Goal: Task Accomplishment & Management: Complete application form

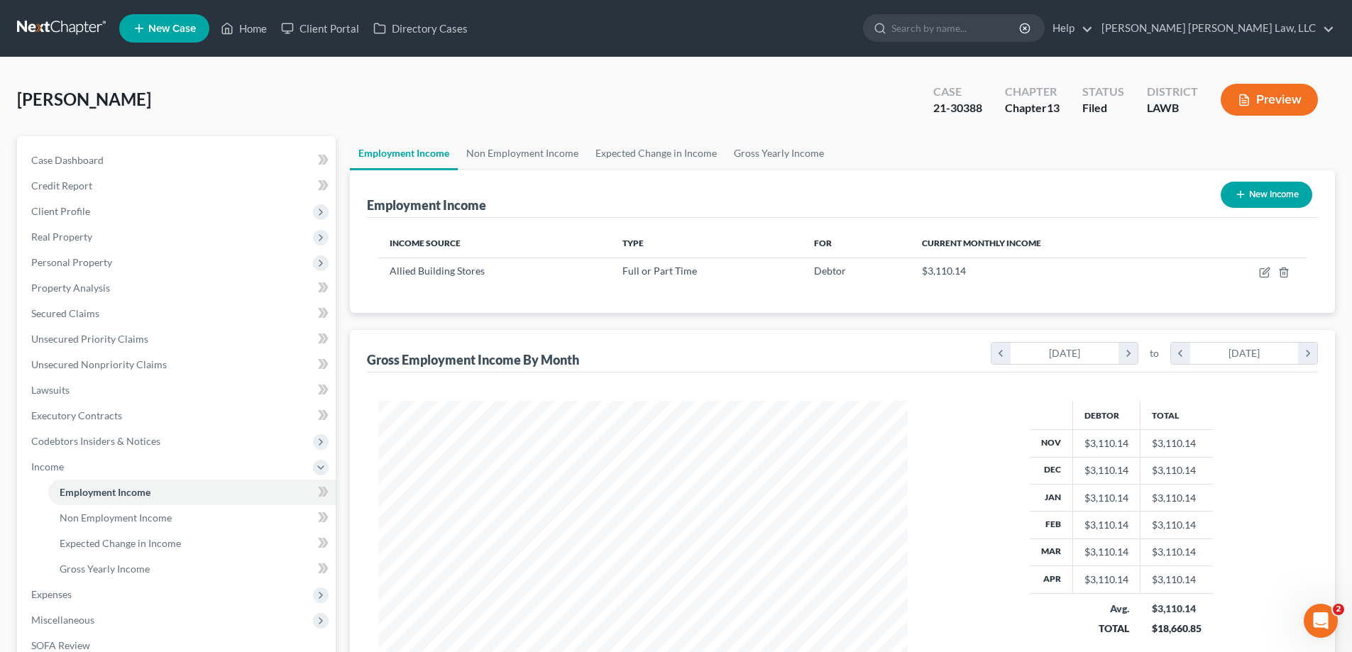
scroll to position [265, 558]
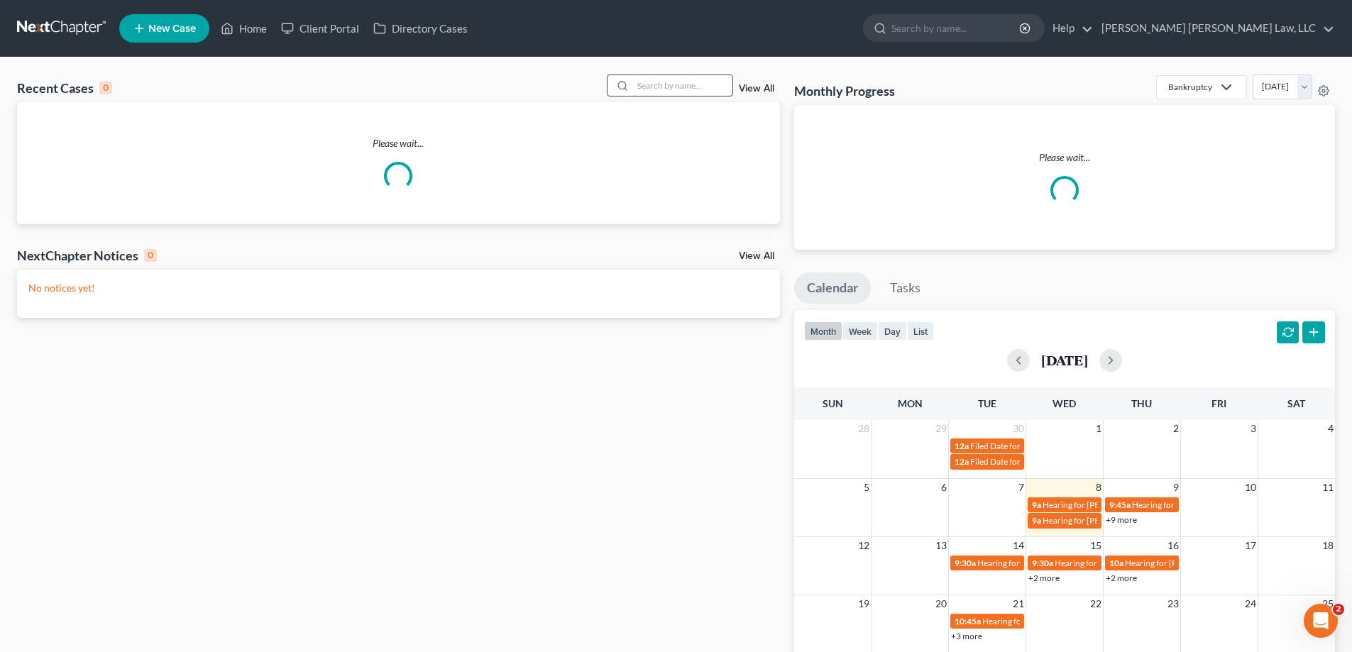
click at [652, 94] on input "search" at bounding box center [682, 85] width 99 height 21
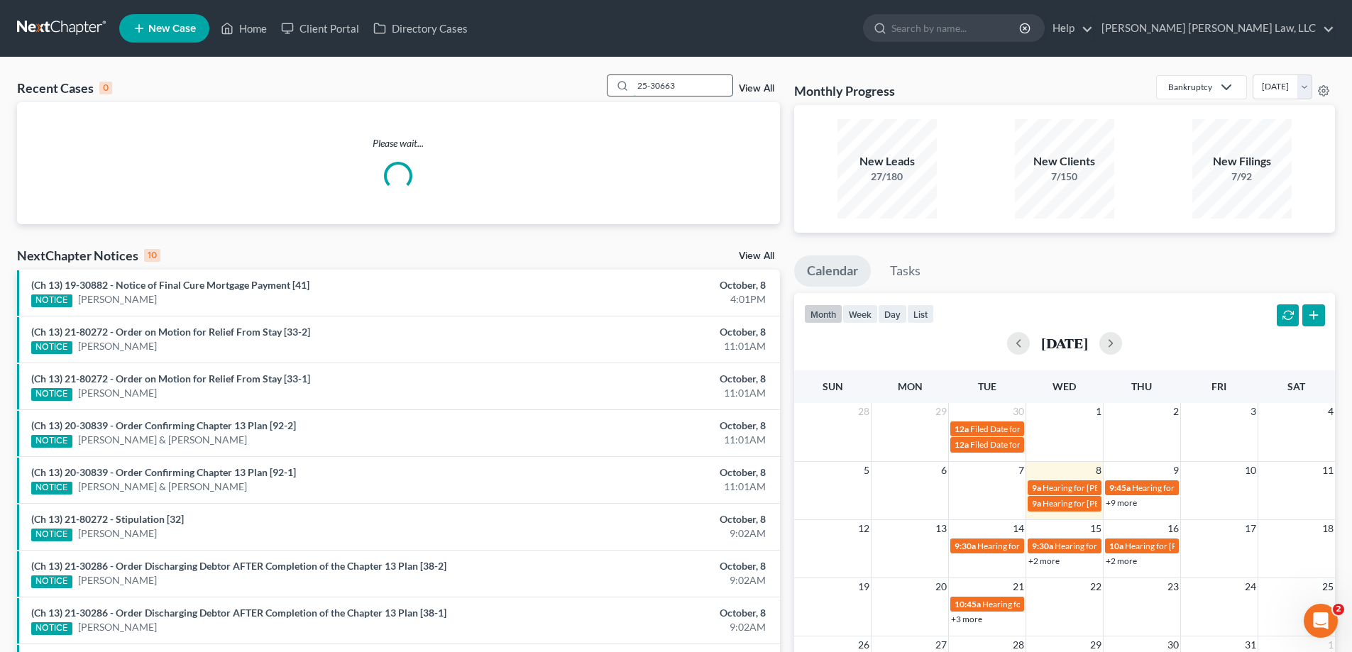
type input "25-30663"
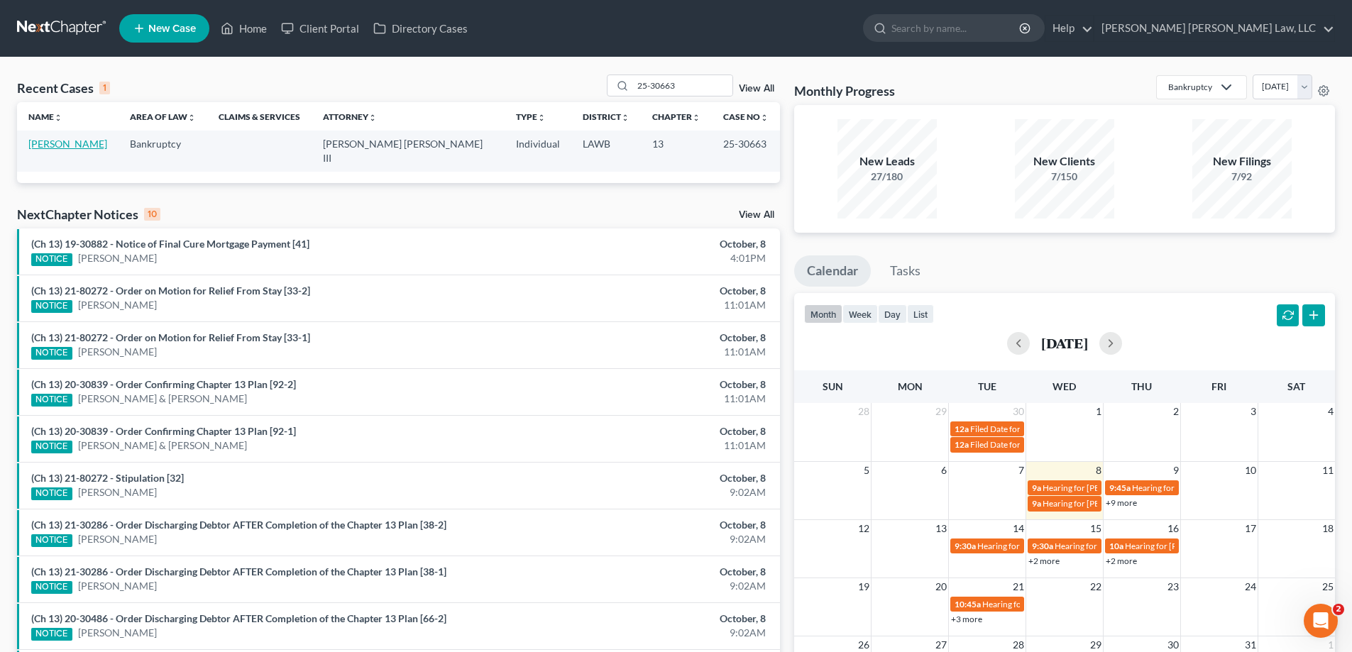
click at [84, 147] on link "[PERSON_NAME]" at bounding box center [67, 144] width 79 height 12
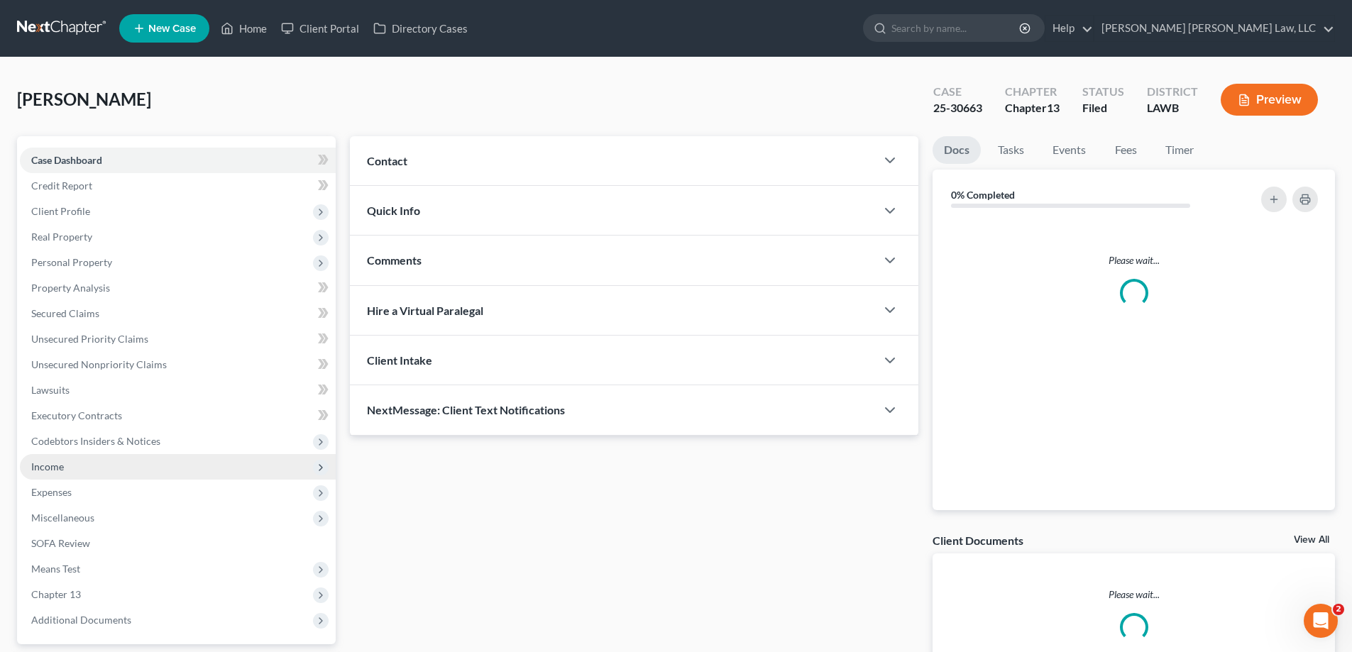
click at [101, 466] on span "Income" at bounding box center [178, 467] width 316 height 26
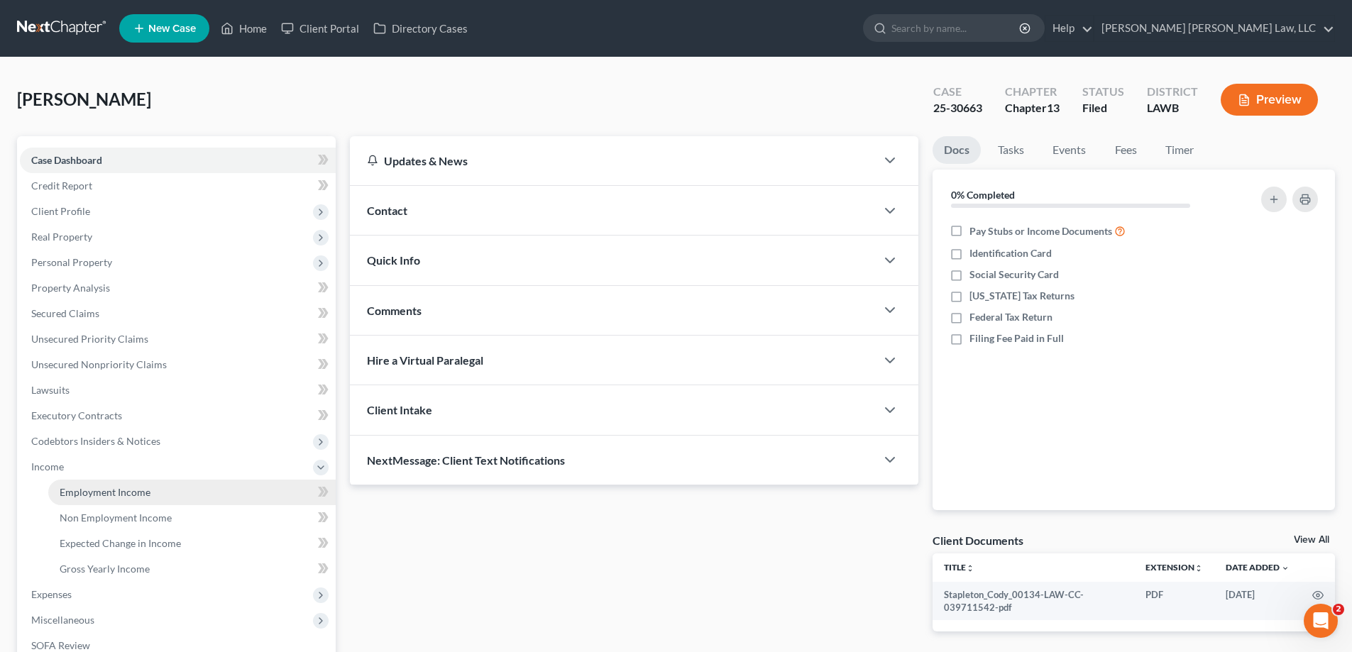
click at [111, 500] on link "Employment Income" at bounding box center [191, 493] width 287 height 26
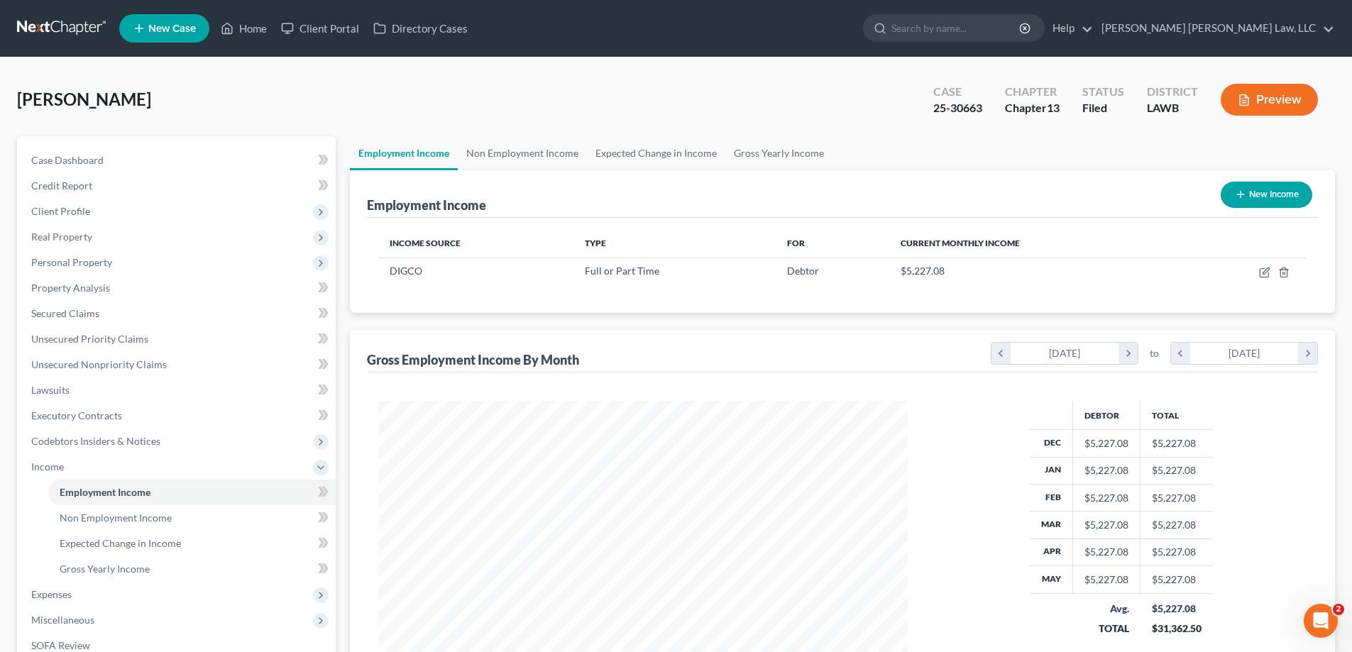
scroll to position [265, 558]
click at [540, 146] on link "Non Employment Income" at bounding box center [522, 153] width 129 height 34
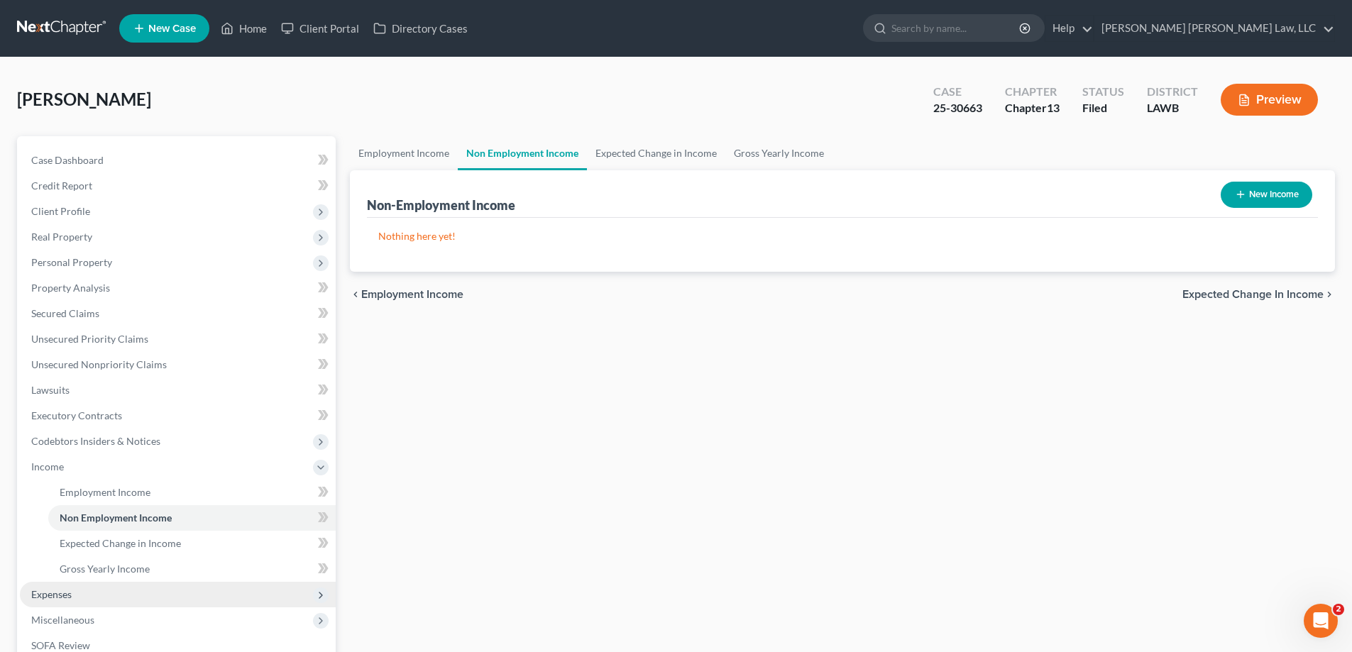
click at [76, 595] on span "Expenses" at bounding box center [178, 595] width 316 height 26
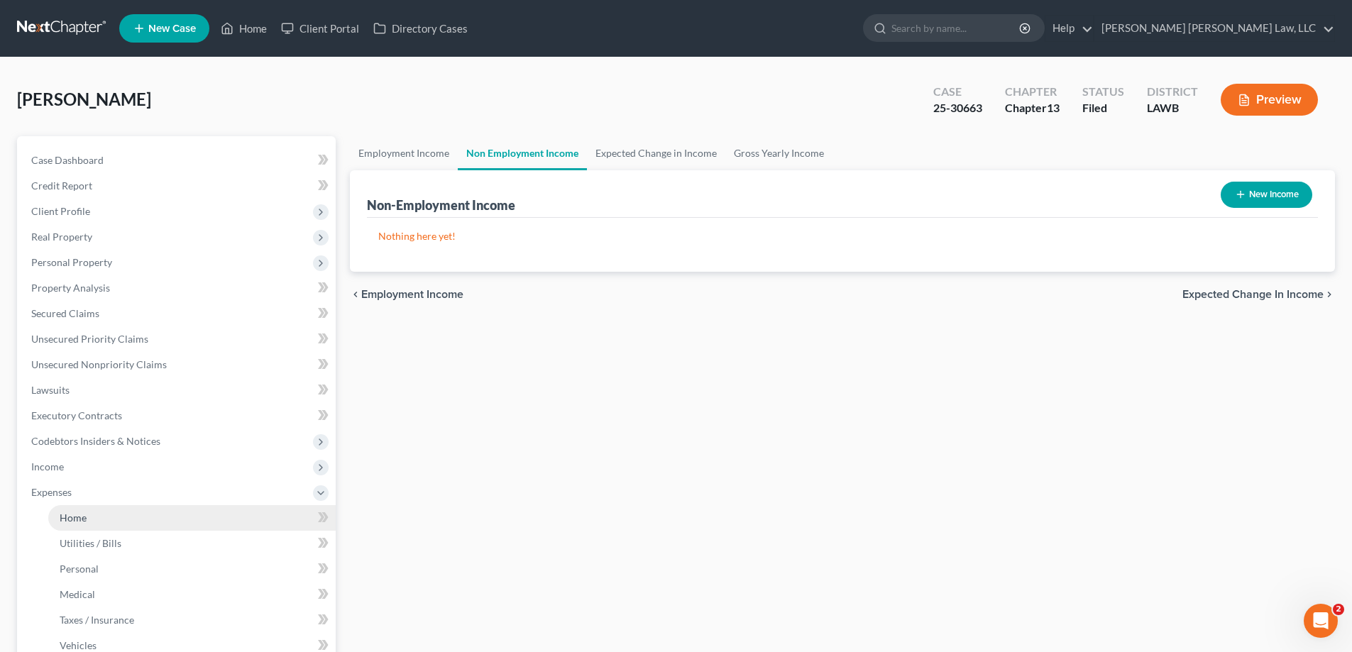
click at [106, 520] on link "Home" at bounding box center [191, 518] width 287 height 26
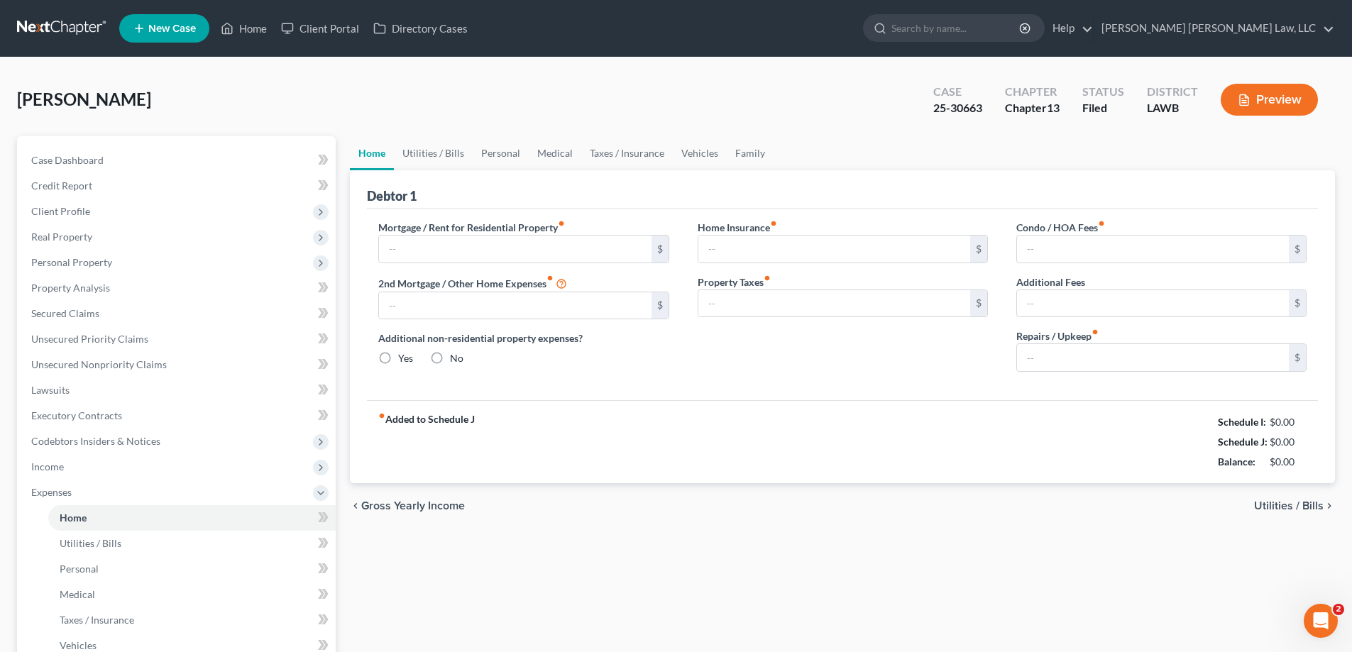
type input "500.00"
type input "0.00"
radio input "true"
type input "0.00"
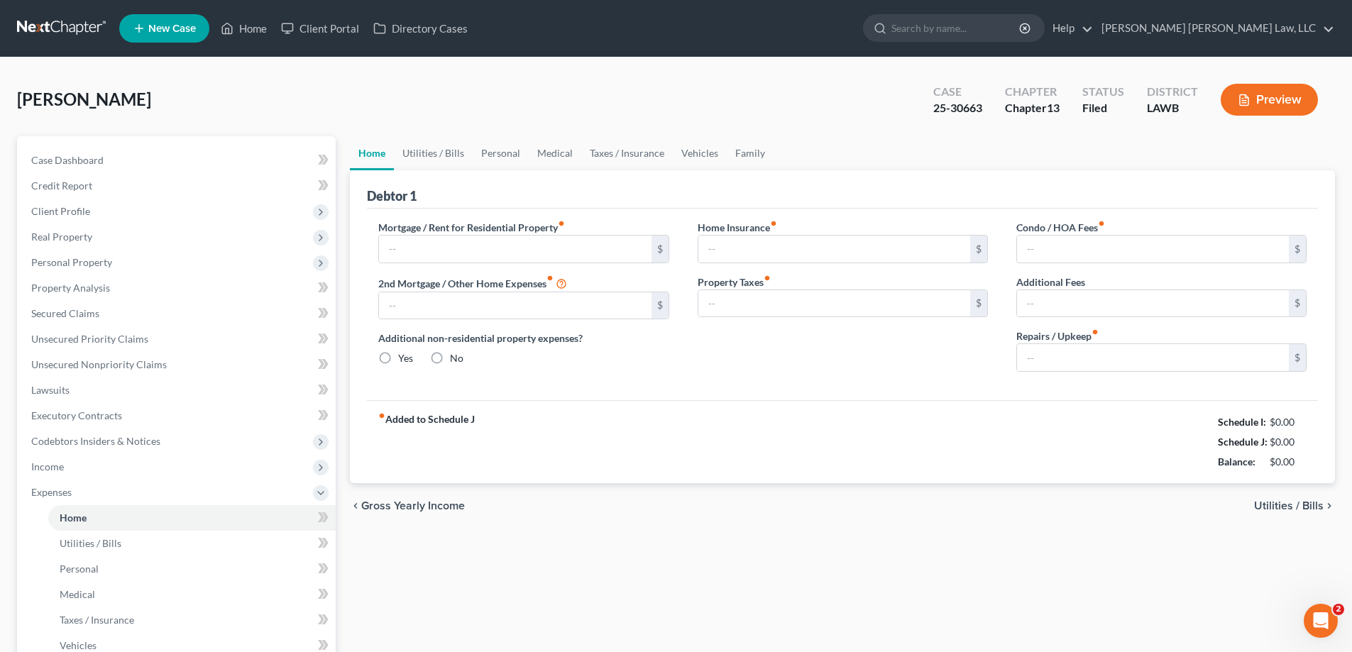
type input "0.00"
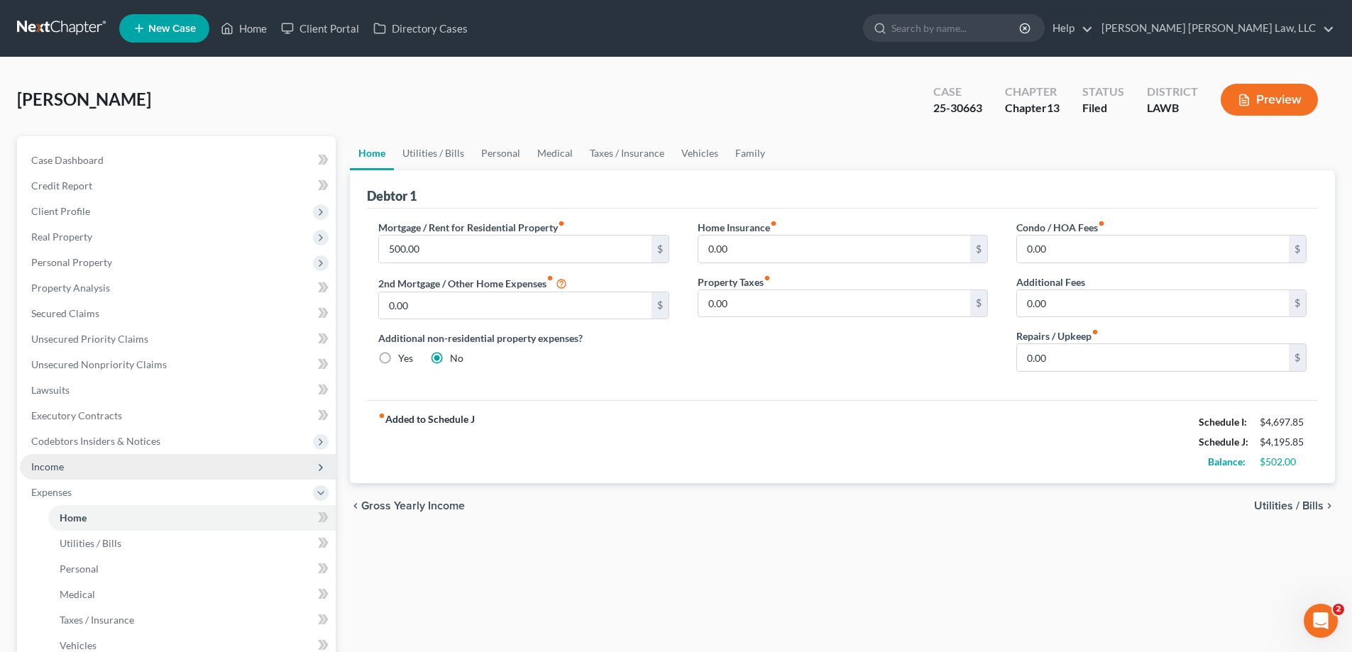
click at [73, 468] on span "Income" at bounding box center [178, 467] width 316 height 26
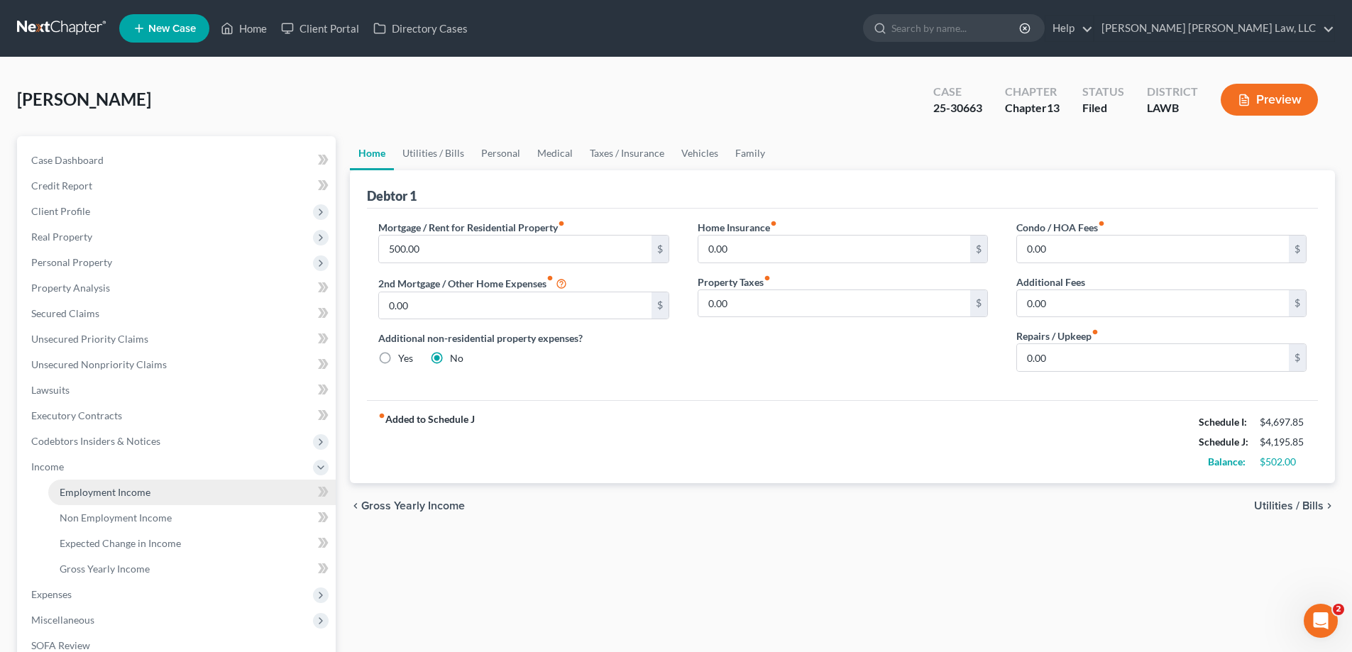
click at [97, 488] on span "Employment Income" at bounding box center [105, 492] width 91 height 12
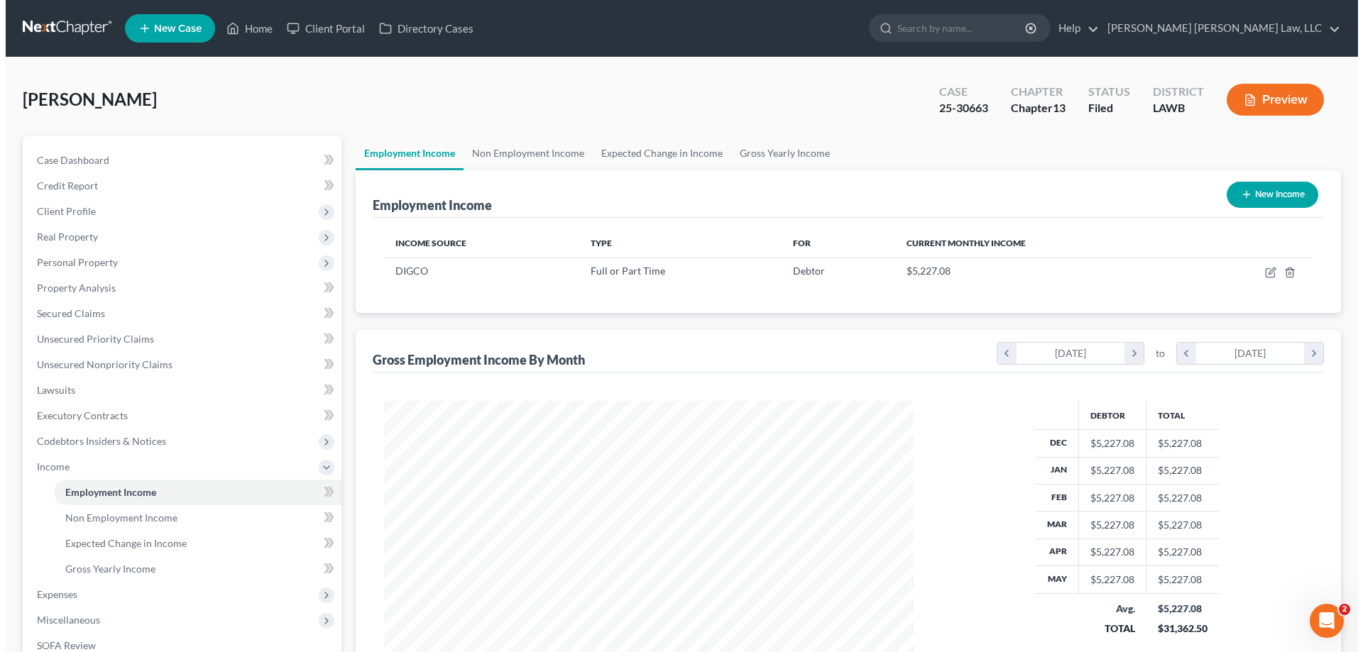
scroll to position [265, 558]
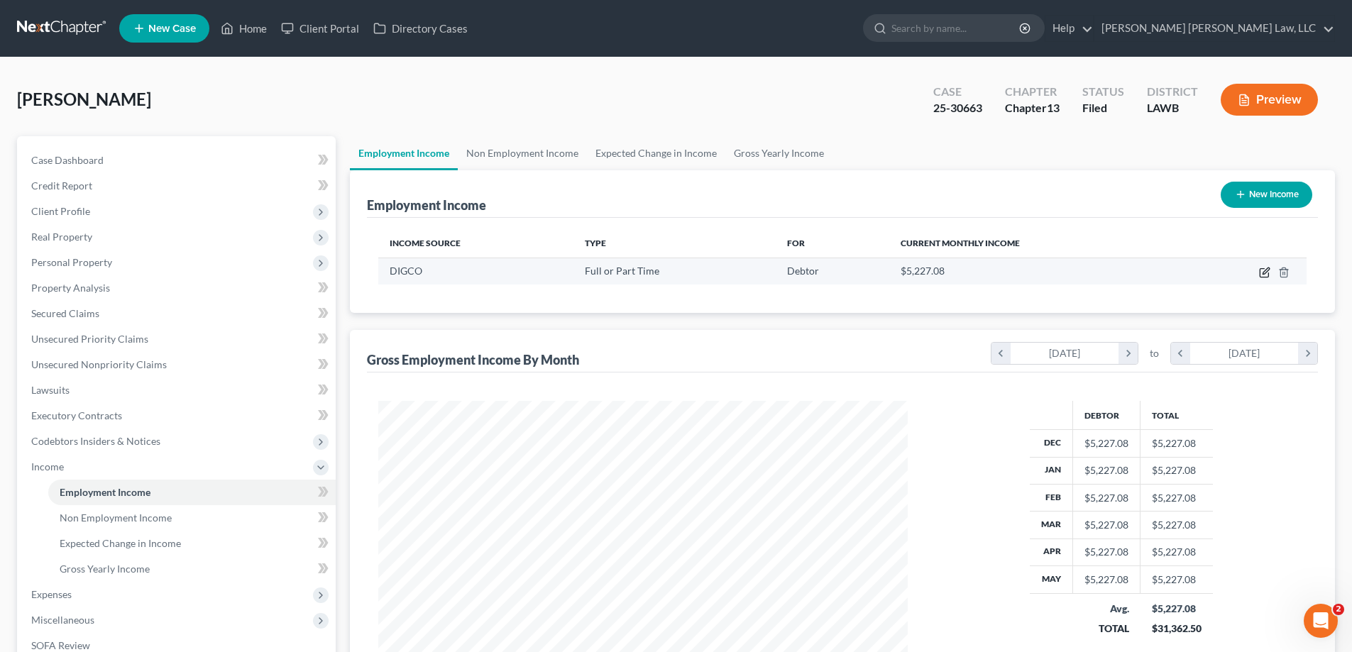
click at [1263, 273] on icon "button" at bounding box center [1264, 272] width 11 height 11
select select "0"
select select "45"
select select "3"
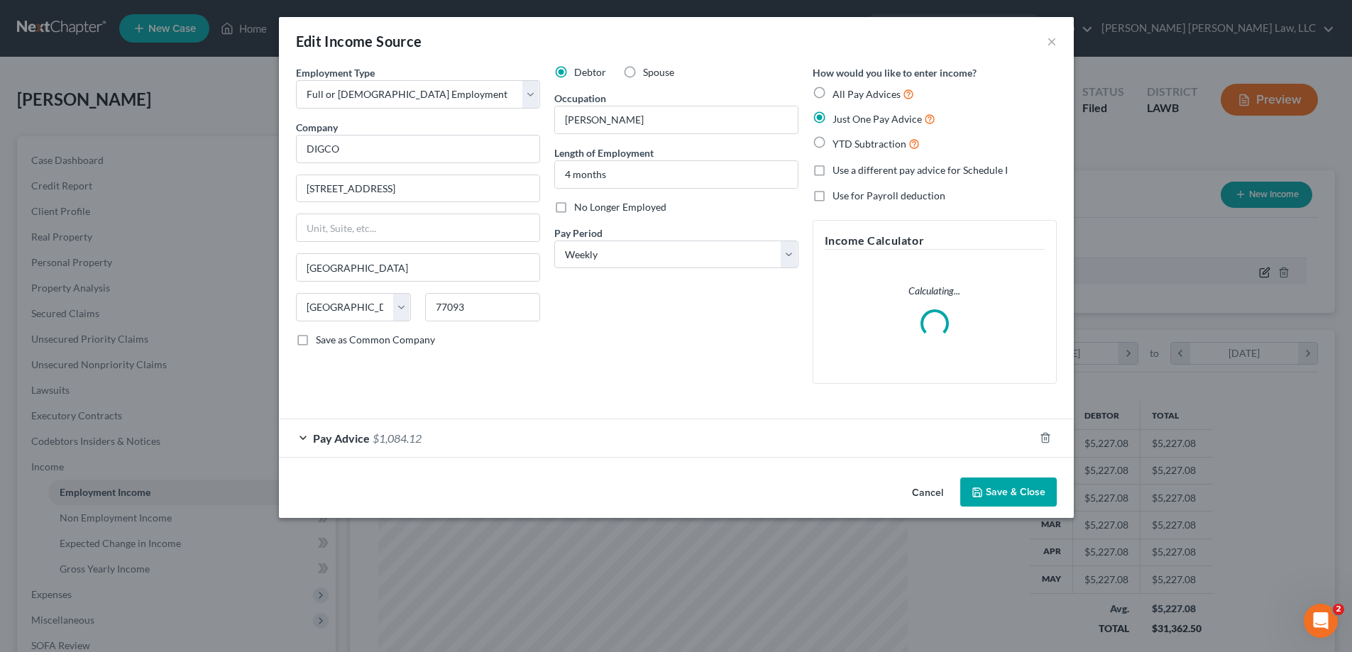
scroll to position [267, 563]
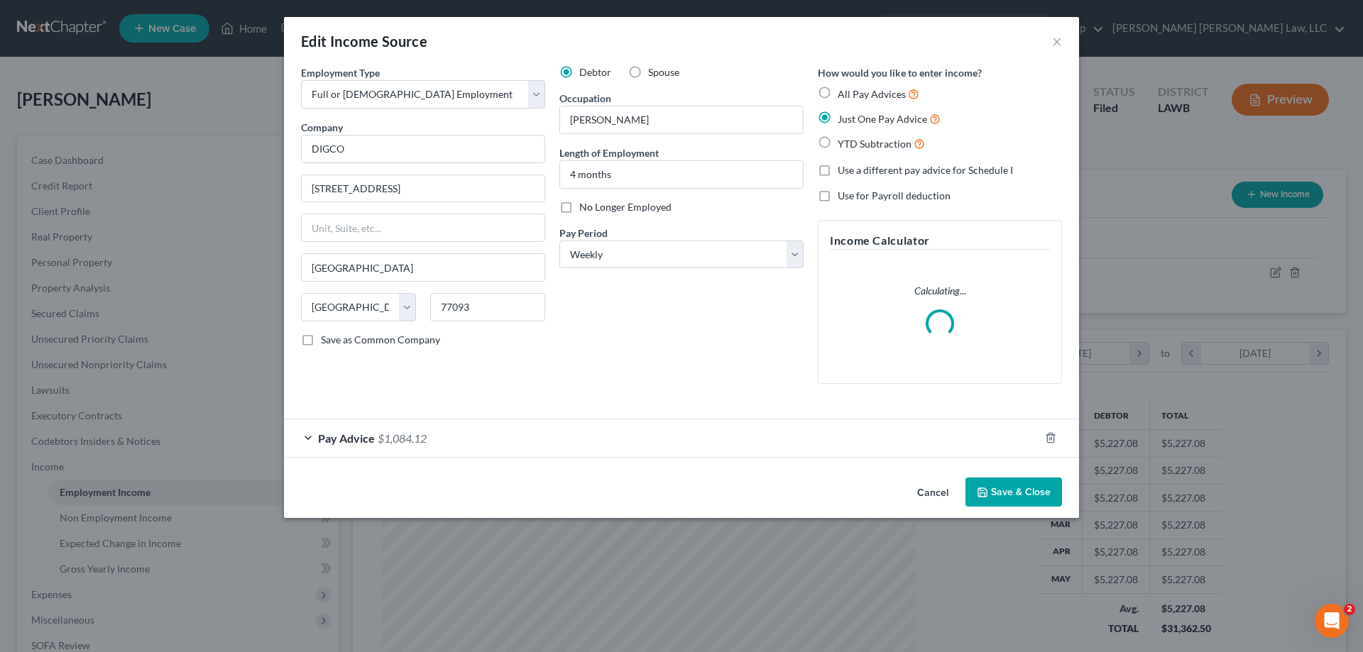
click at [579, 209] on label "No Longer Employed" at bounding box center [625, 207] width 92 height 14
click at [585, 209] on input "No Longer Employed" at bounding box center [589, 204] width 9 height 9
checkbox input "true"
click at [1009, 490] on button "Save & Close" at bounding box center [1013, 493] width 97 height 30
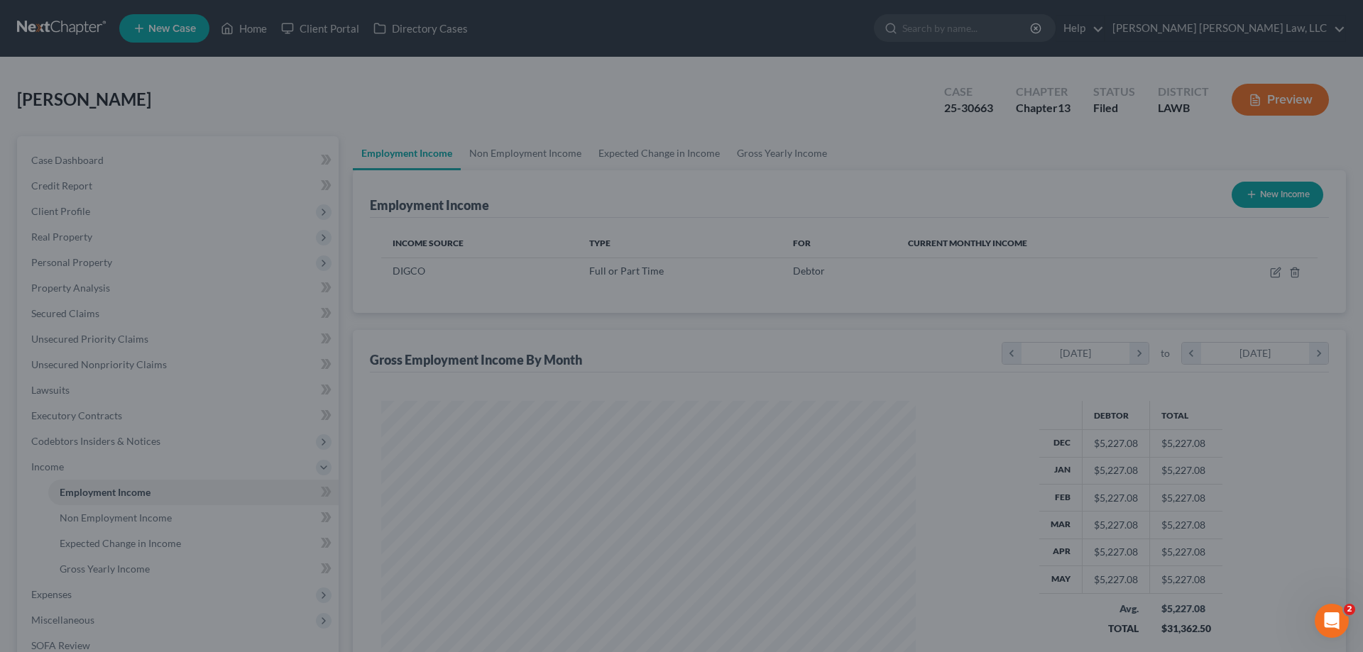
scroll to position [709424, 709131]
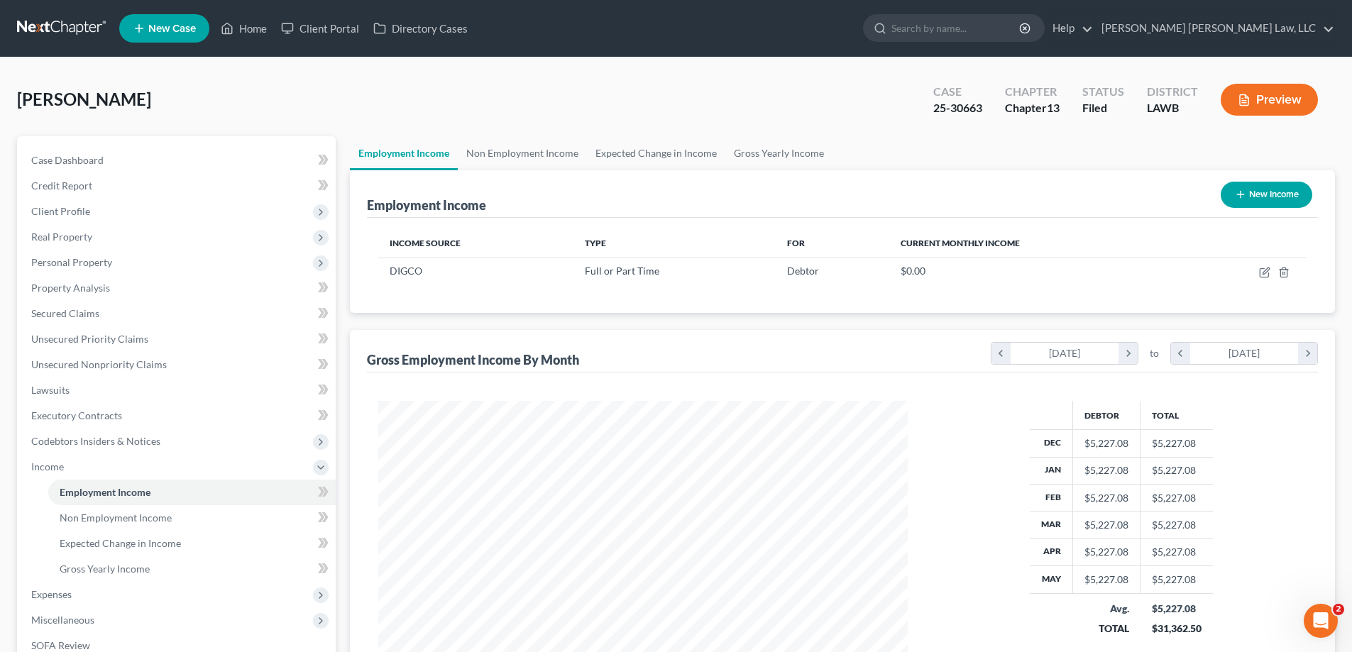
click at [1228, 207] on button "New Income" at bounding box center [1267, 195] width 92 height 26
select select "0"
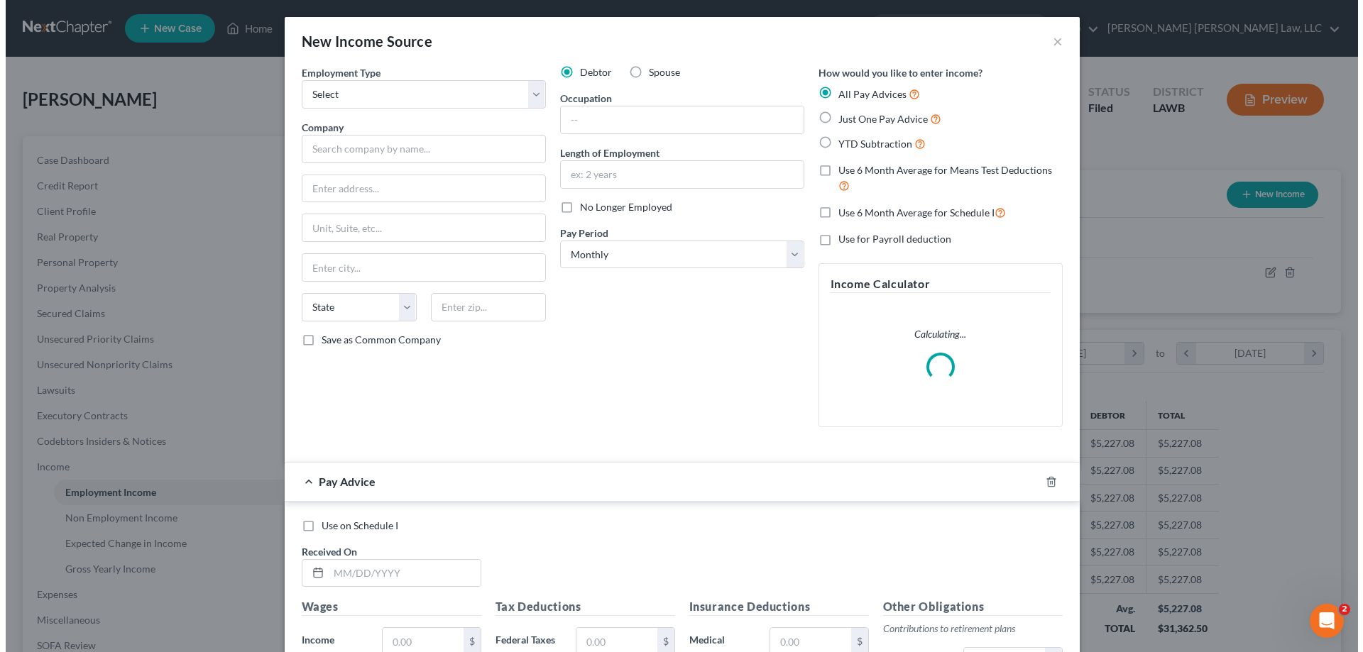
scroll to position [267, 563]
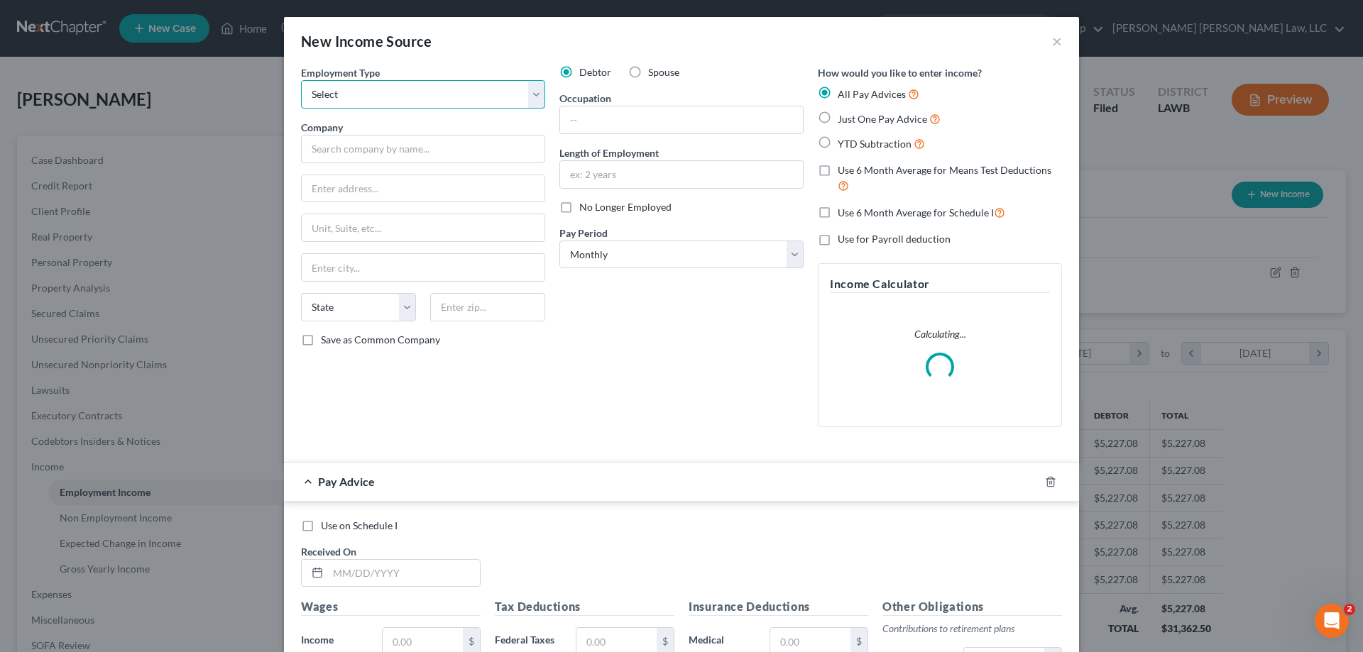
drag, startPoint x: 427, startPoint y: 97, endPoint x: 427, endPoint y: 107, distance: 10.6
click at [427, 97] on select "Select Full or [DEMOGRAPHIC_DATA] Employment Self Employment" at bounding box center [423, 94] width 244 height 28
select select "0"
click at [301, 80] on select "Select Full or [DEMOGRAPHIC_DATA] Employment Self Employment" at bounding box center [423, 94] width 244 height 28
click at [437, 148] on input "text" at bounding box center [423, 149] width 244 height 28
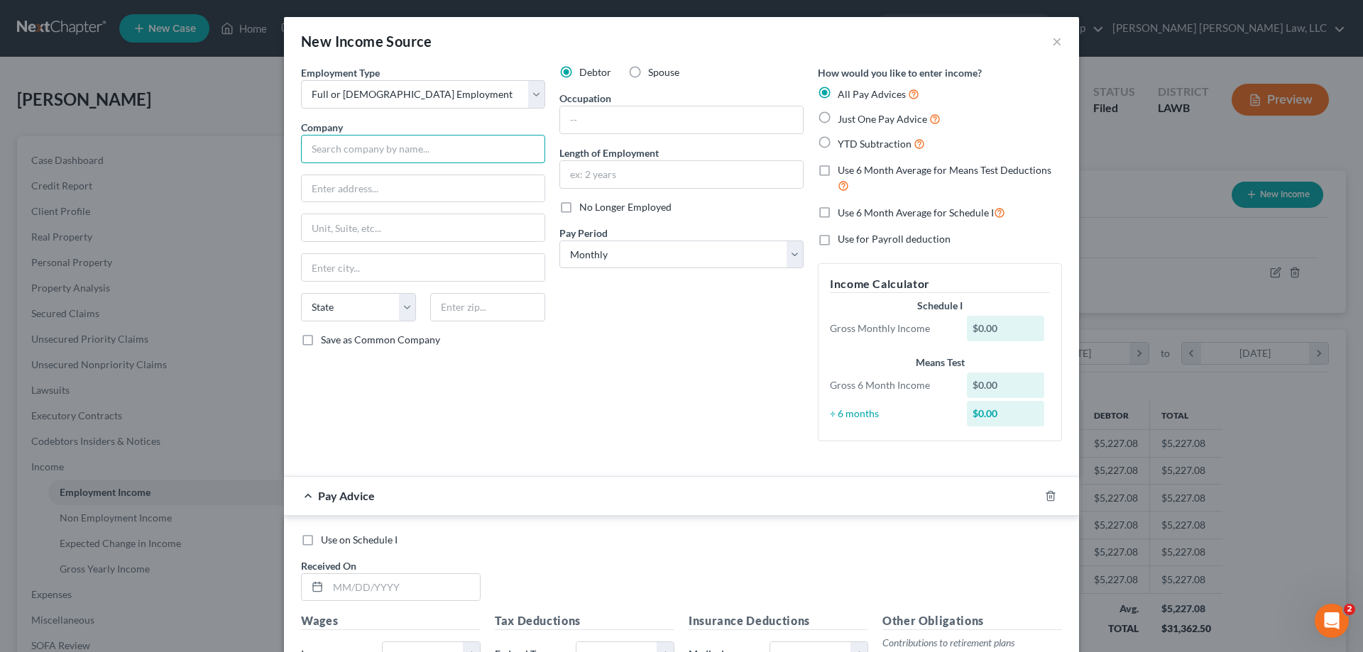
click at [413, 150] on input "text" at bounding box center [423, 149] width 244 height 28
type input "[PERSON_NAME] Mechanical Contractors"
type input "[STREET_ADDRESS]"
type input "71291"
type input "[GEOGRAPHIC_DATA]"
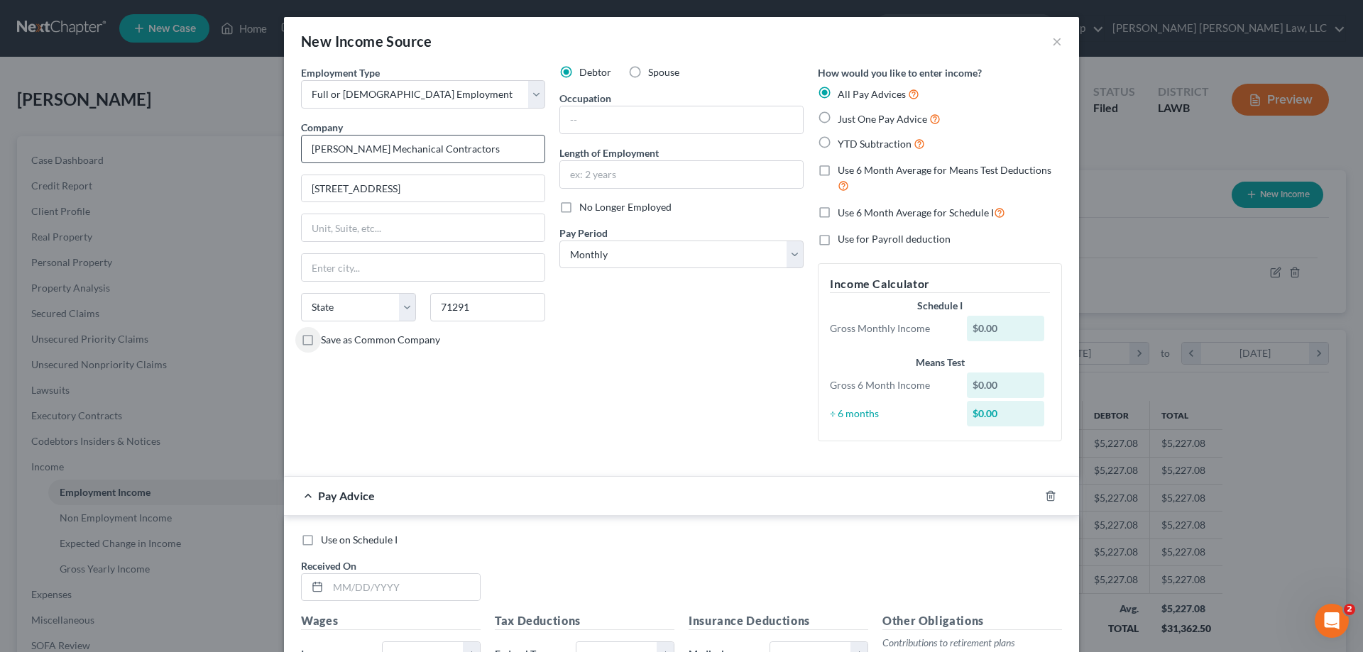
select select "19"
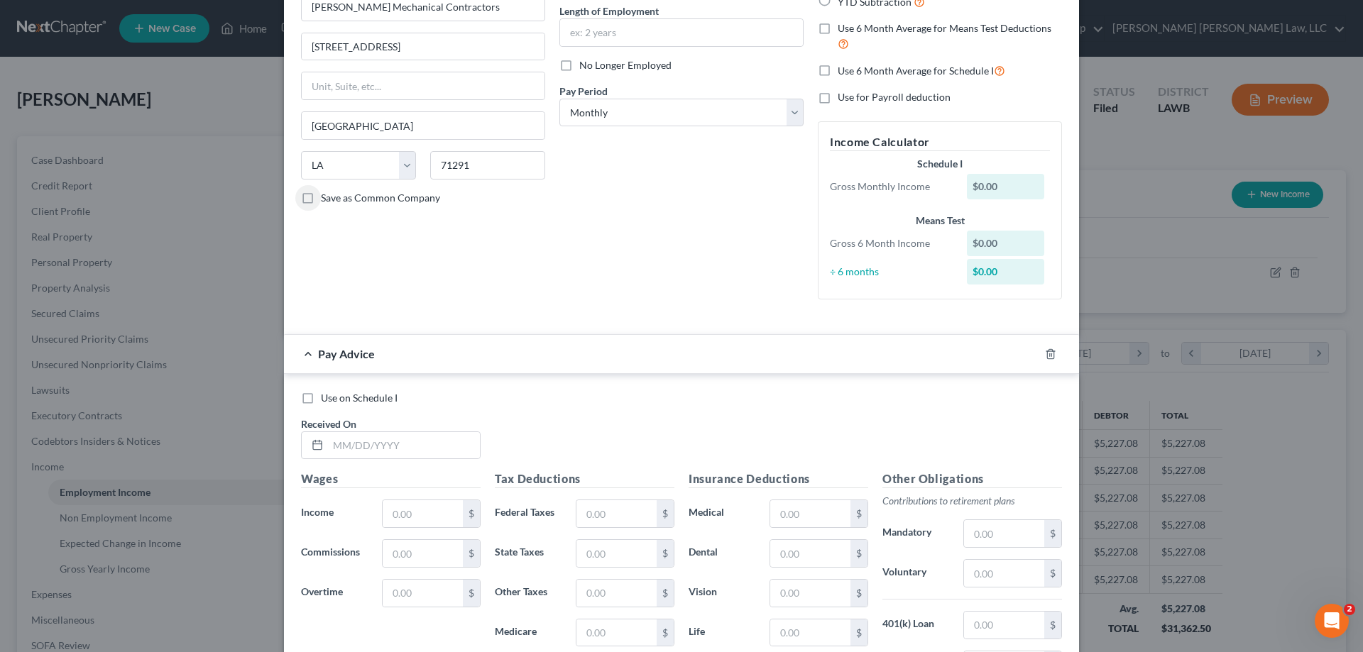
scroll to position [0, 0]
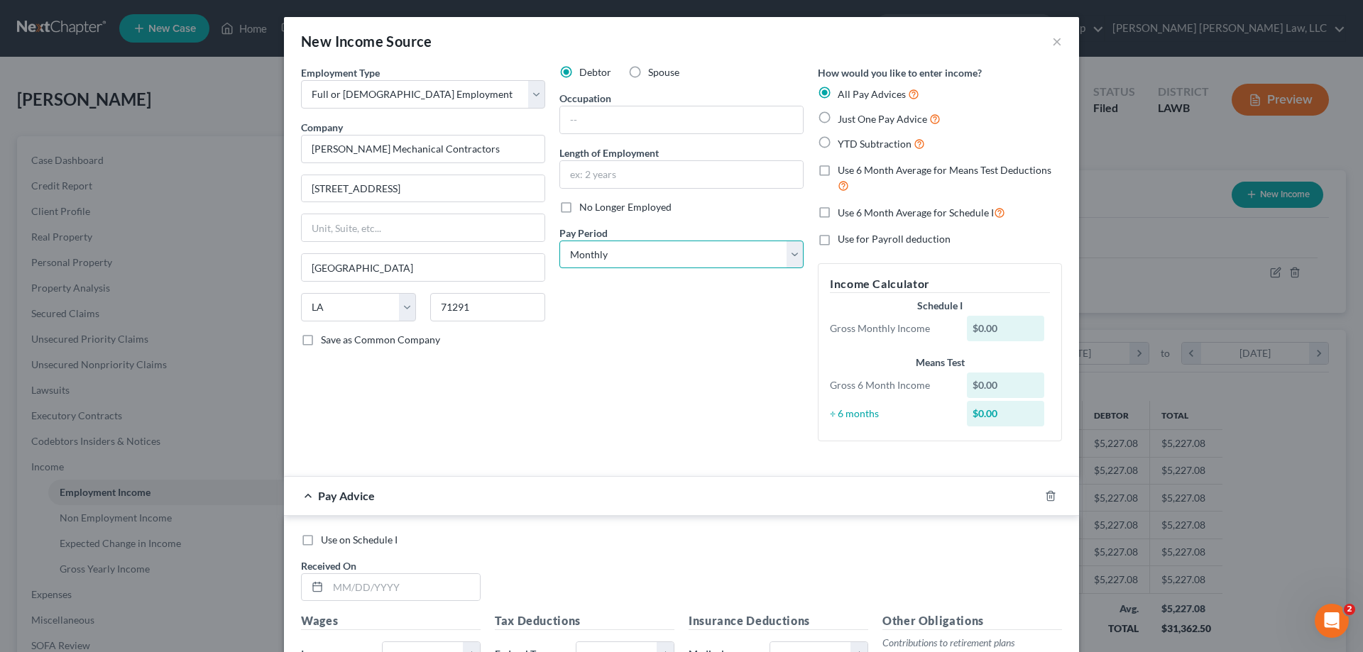
click at [606, 264] on select "Select Monthly Twice Monthly Every Other Week Weekly" at bounding box center [681, 255] width 244 height 28
select select "3"
click at [559, 241] on select "Select Monthly Twice Monthly Every Other Week Weekly" at bounding box center [681, 255] width 244 height 28
click at [875, 125] on label "Just One Pay Advice" at bounding box center [888, 119] width 103 height 16
click at [852, 120] on input "Just One Pay Advice" at bounding box center [847, 115] width 9 height 9
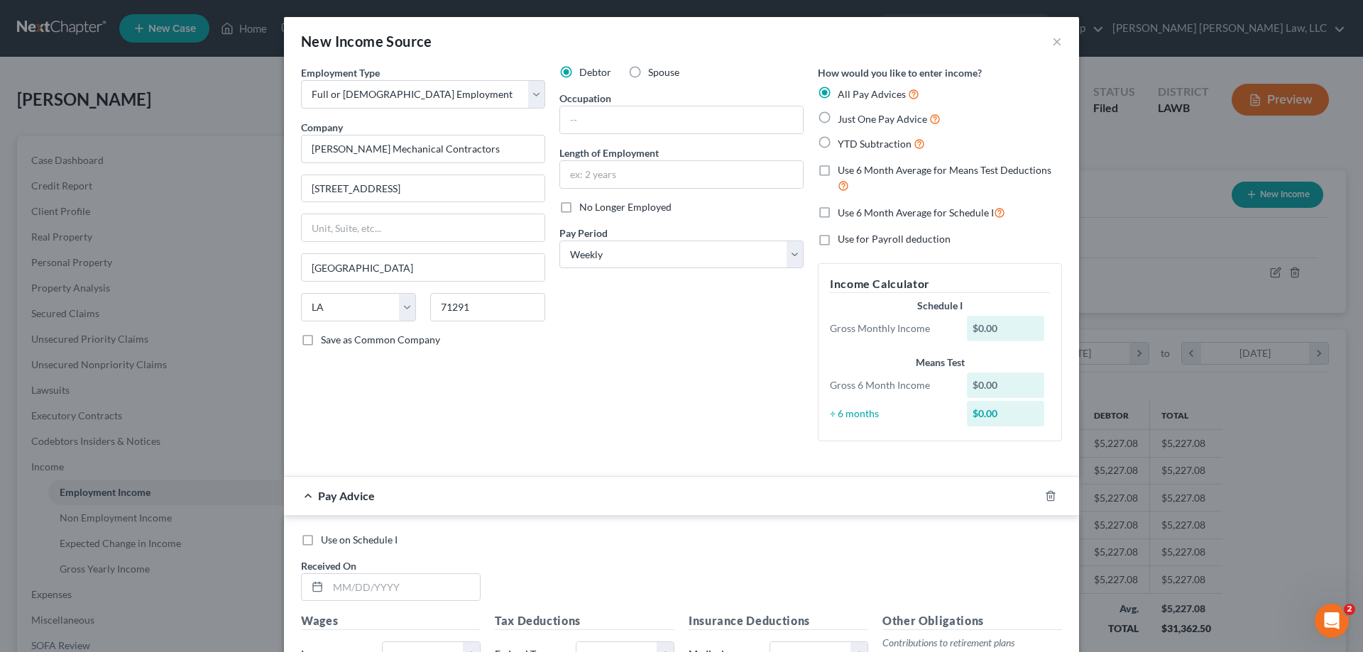
radio input "true"
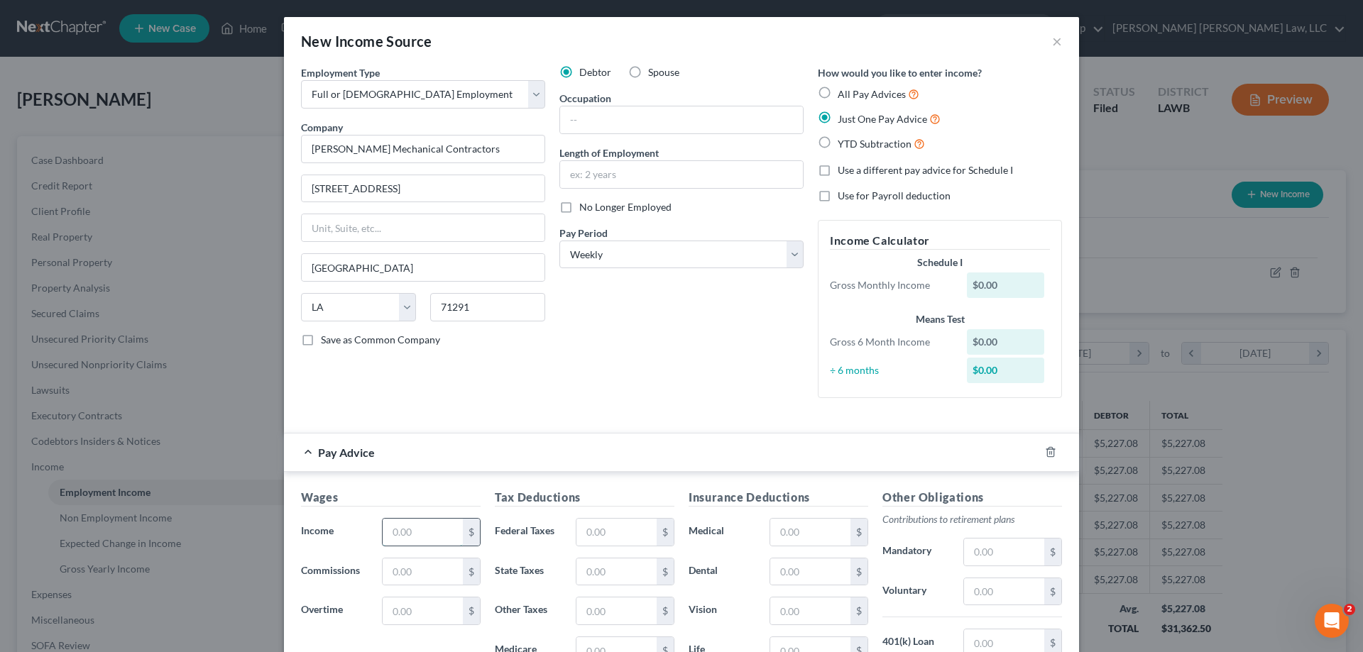
click at [416, 524] on input "text" at bounding box center [423, 532] width 80 height 27
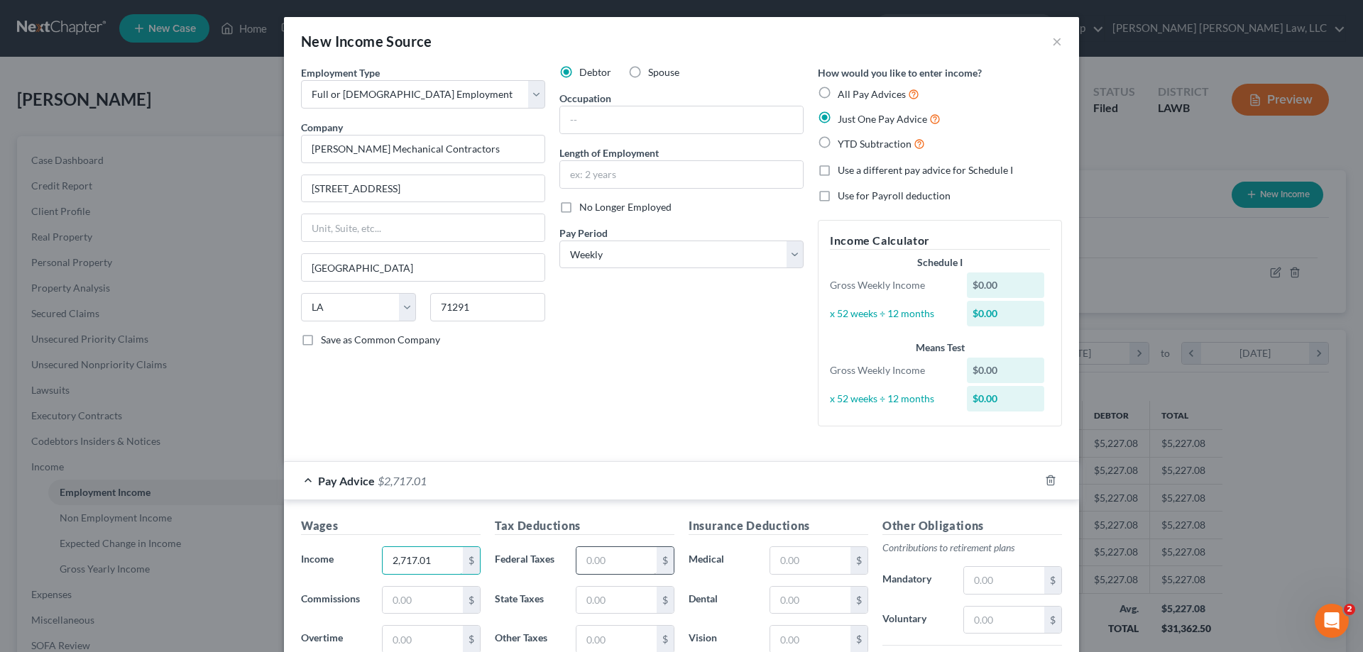
type input "2,717.01"
click at [581, 552] on input "text" at bounding box center [616, 560] width 80 height 27
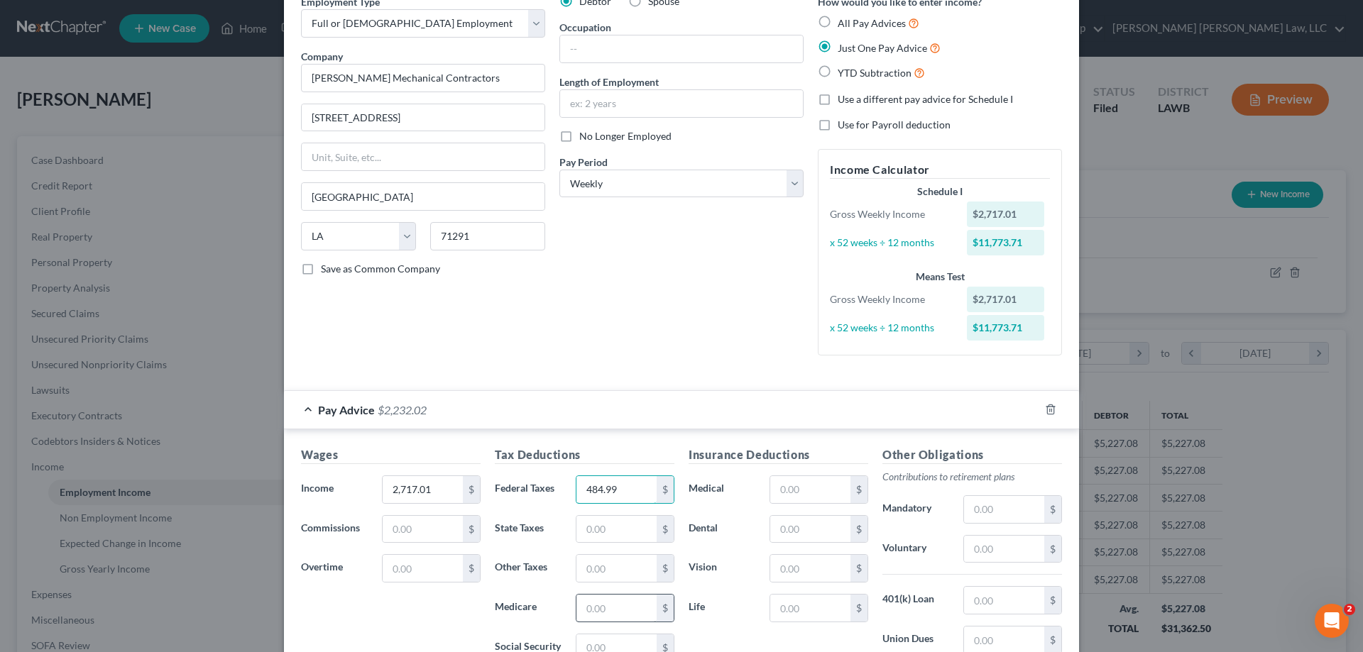
scroll to position [213, 0]
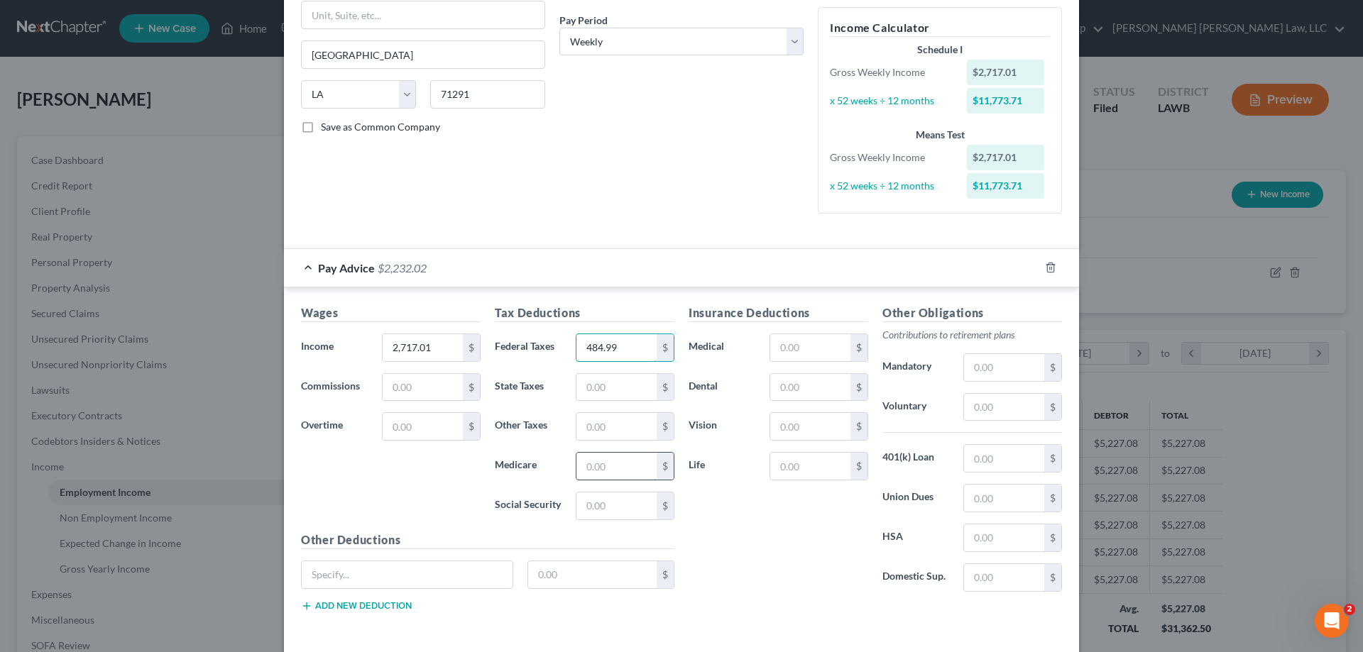
type input "484.99"
click at [621, 466] on input "text" at bounding box center [616, 466] width 80 height 27
type input "39.39"
click at [589, 505] on input "text" at bounding box center [616, 506] width 80 height 27
type input "168.45"
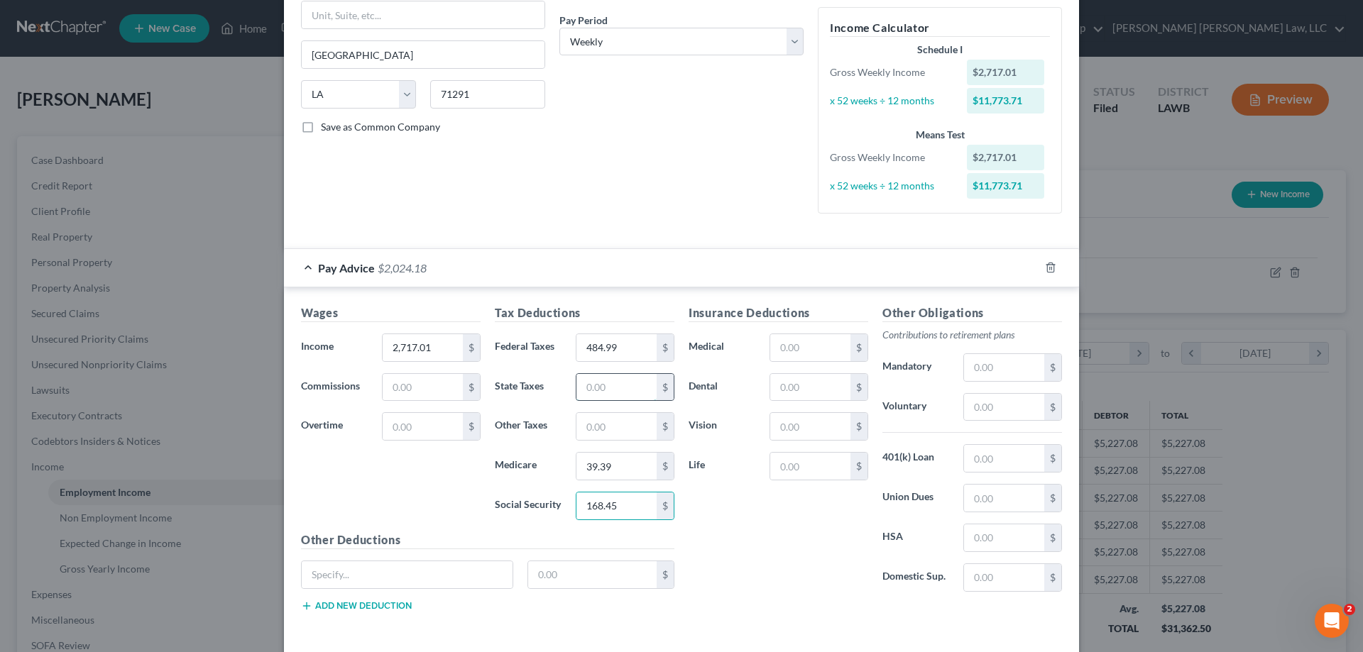
click at [600, 375] on input "text" at bounding box center [616, 387] width 80 height 27
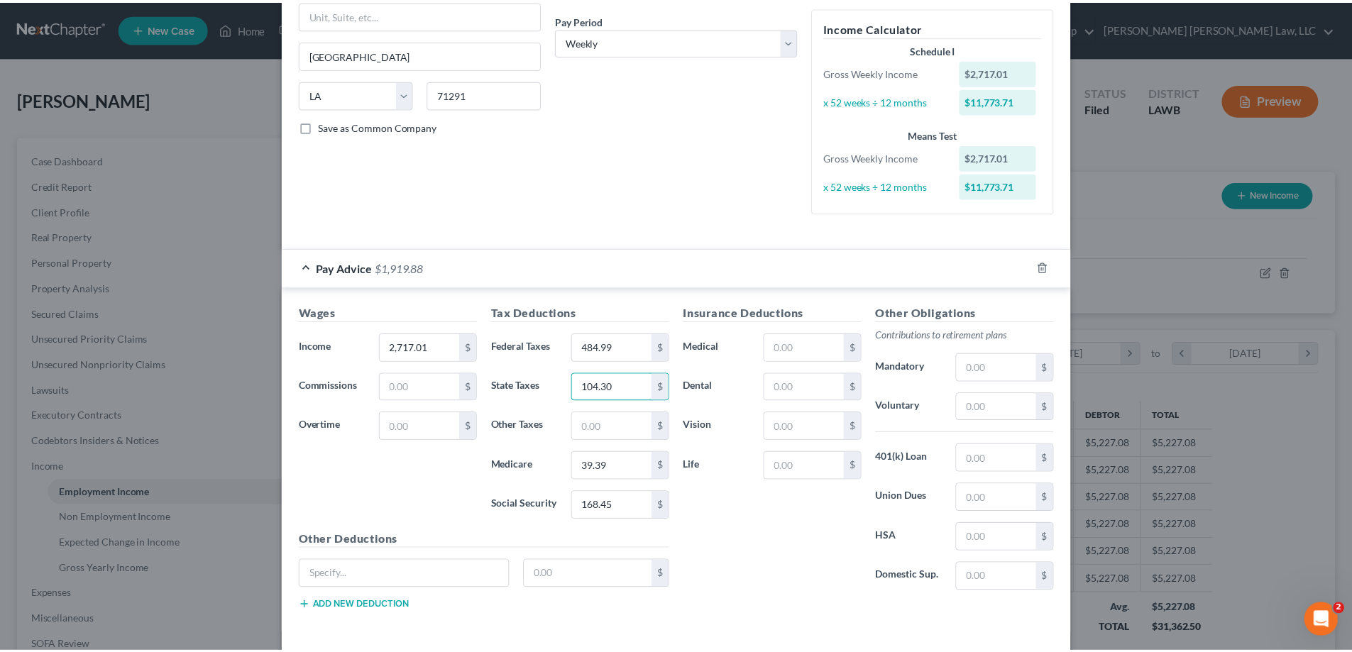
scroll to position [273, 0]
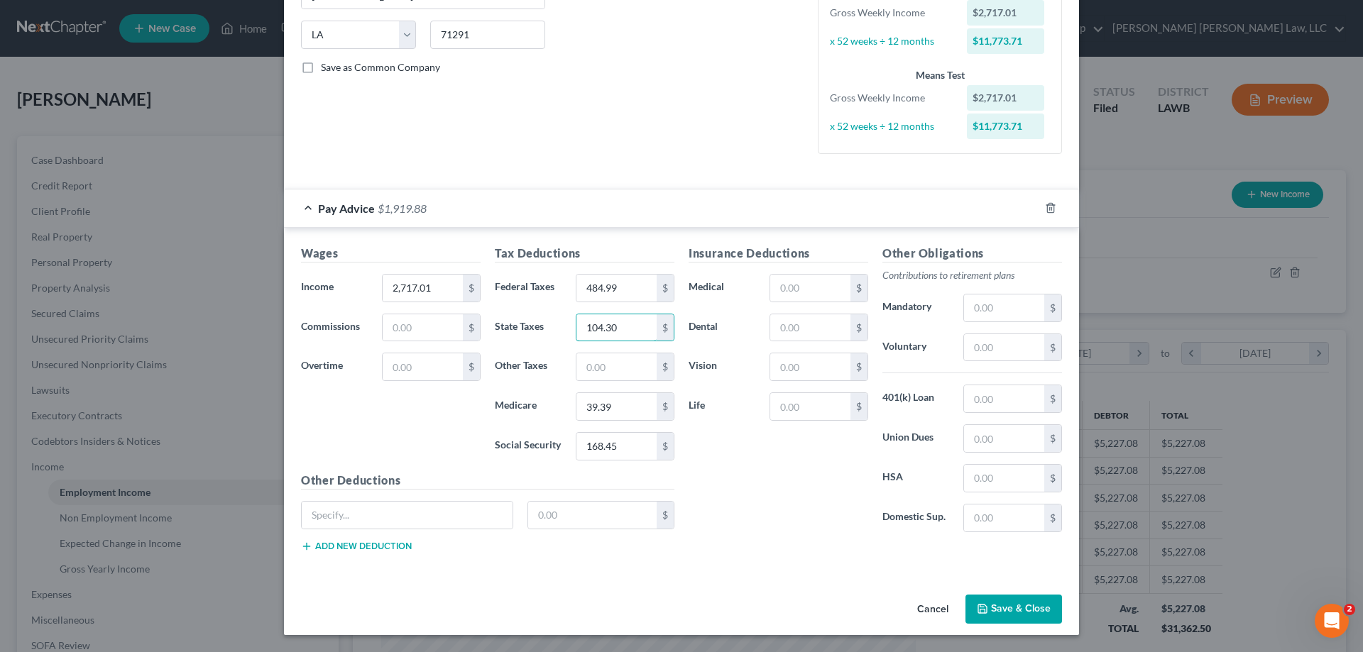
type input "104.30"
click at [1003, 615] on button "Save & Close" at bounding box center [1013, 610] width 97 height 30
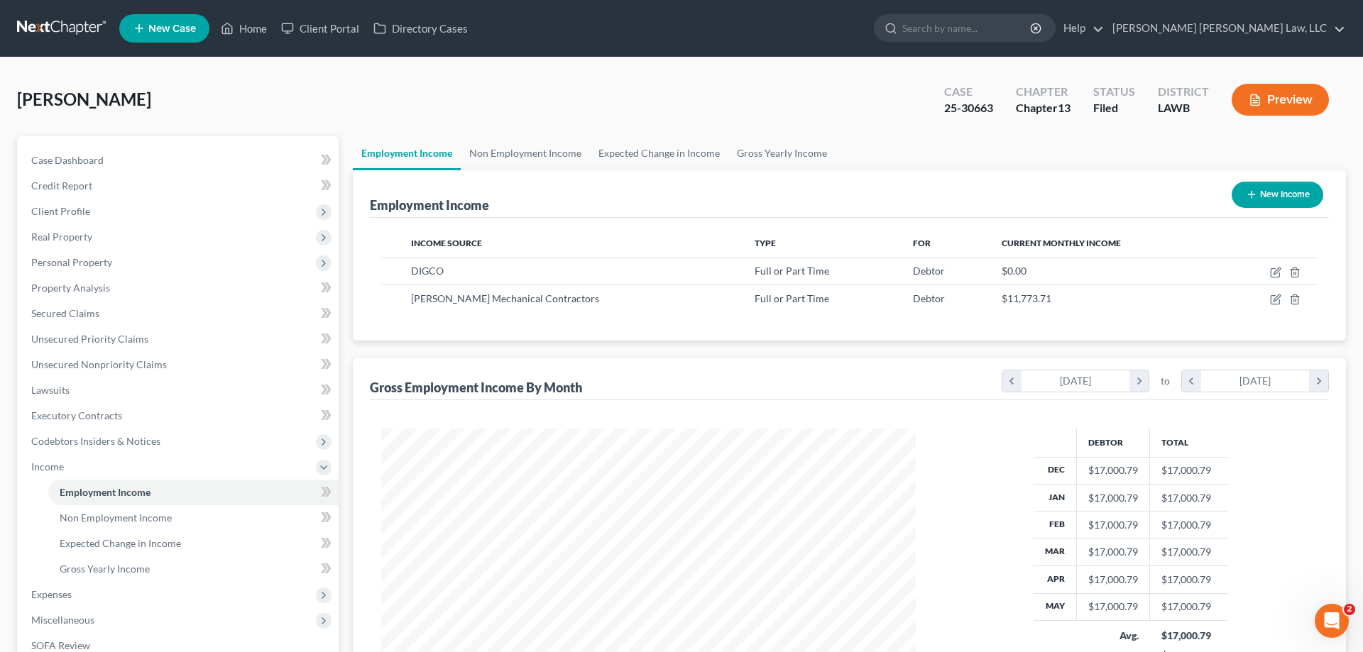
scroll to position [709424, 709131]
click at [1260, 298] on icon "button" at bounding box center [1264, 300] width 9 height 9
select select "0"
select select "19"
select select "3"
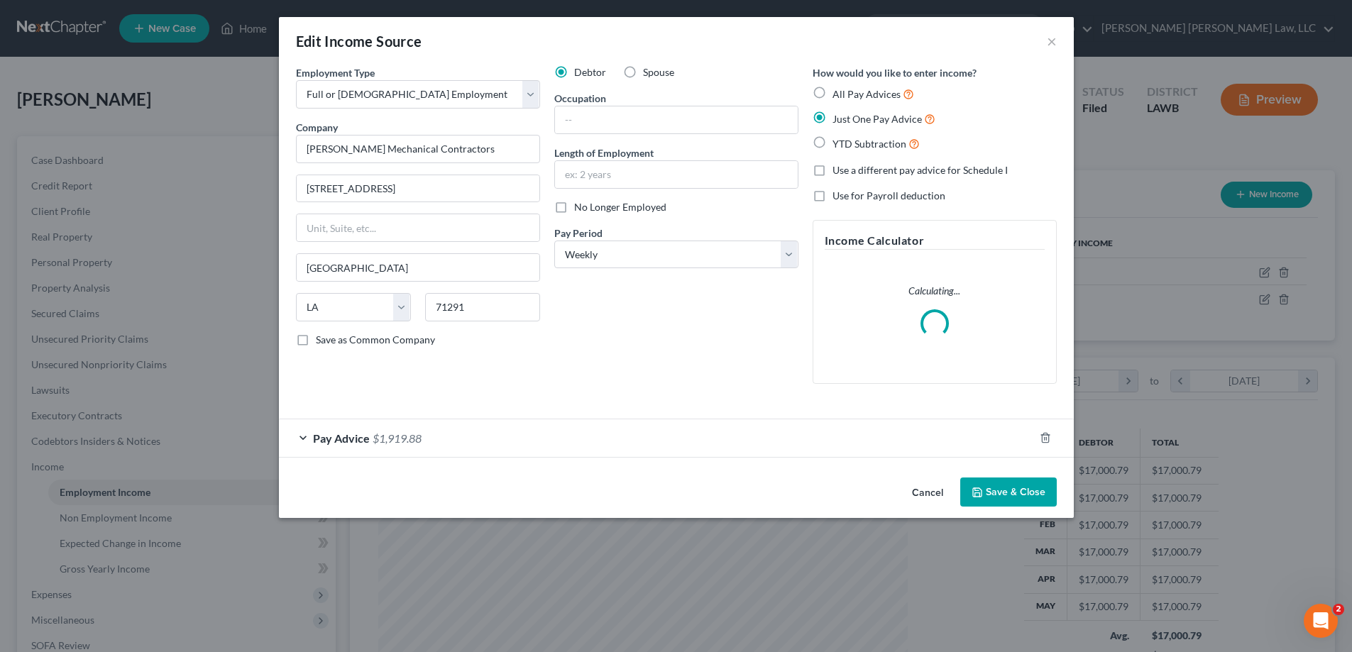
scroll to position [267, 563]
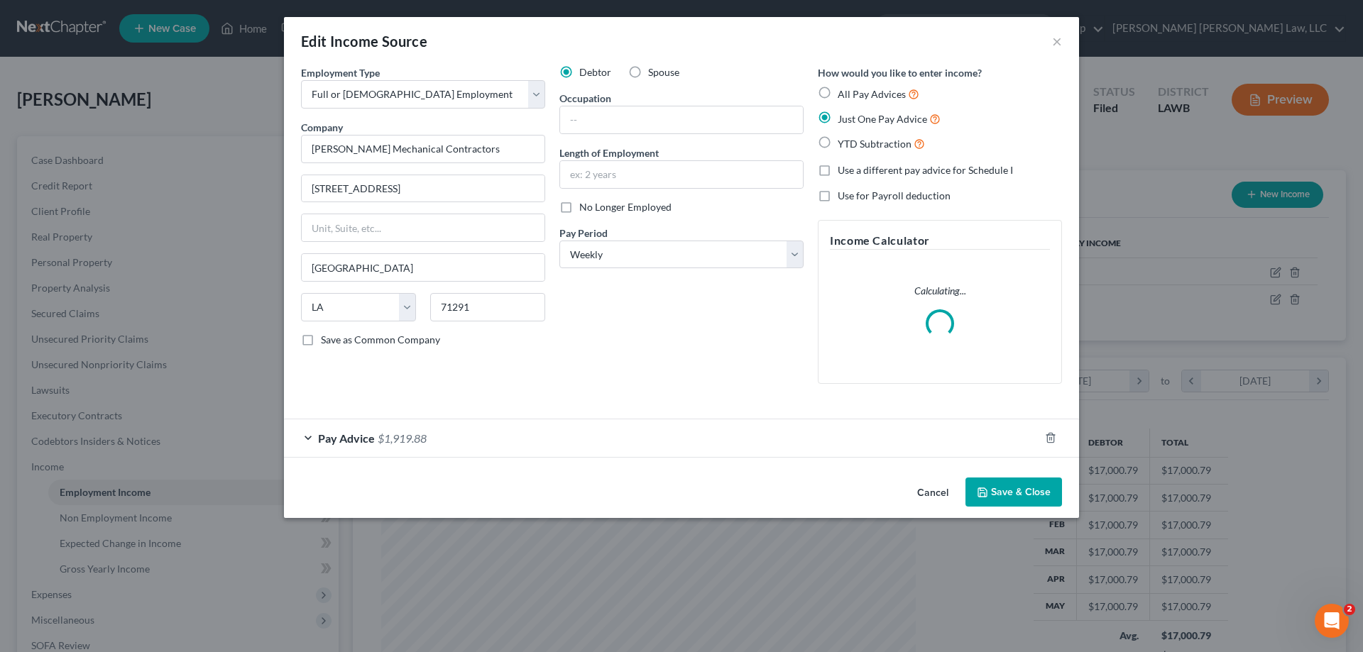
click at [395, 437] on span "$1,919.88" at bounding box center [402, 437] width 49 height 13
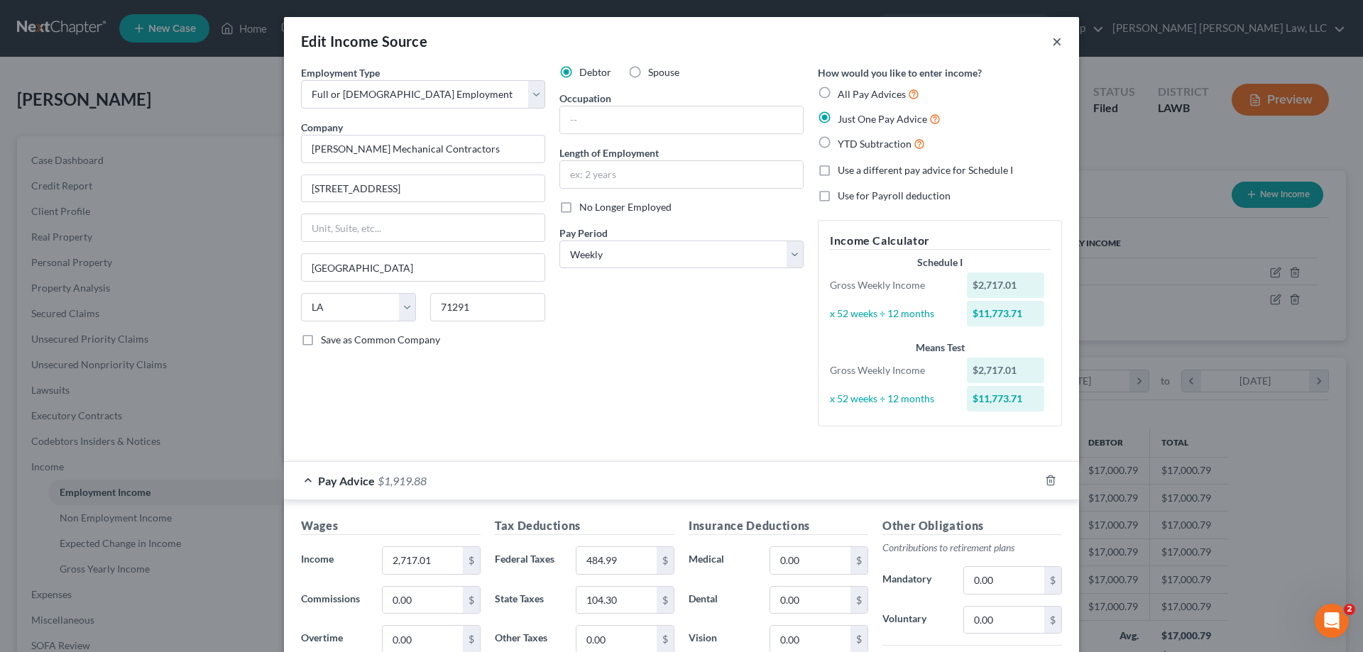
click at [1052, 47] on button "×" at bounding box center [1057, 41] width 10 height 17
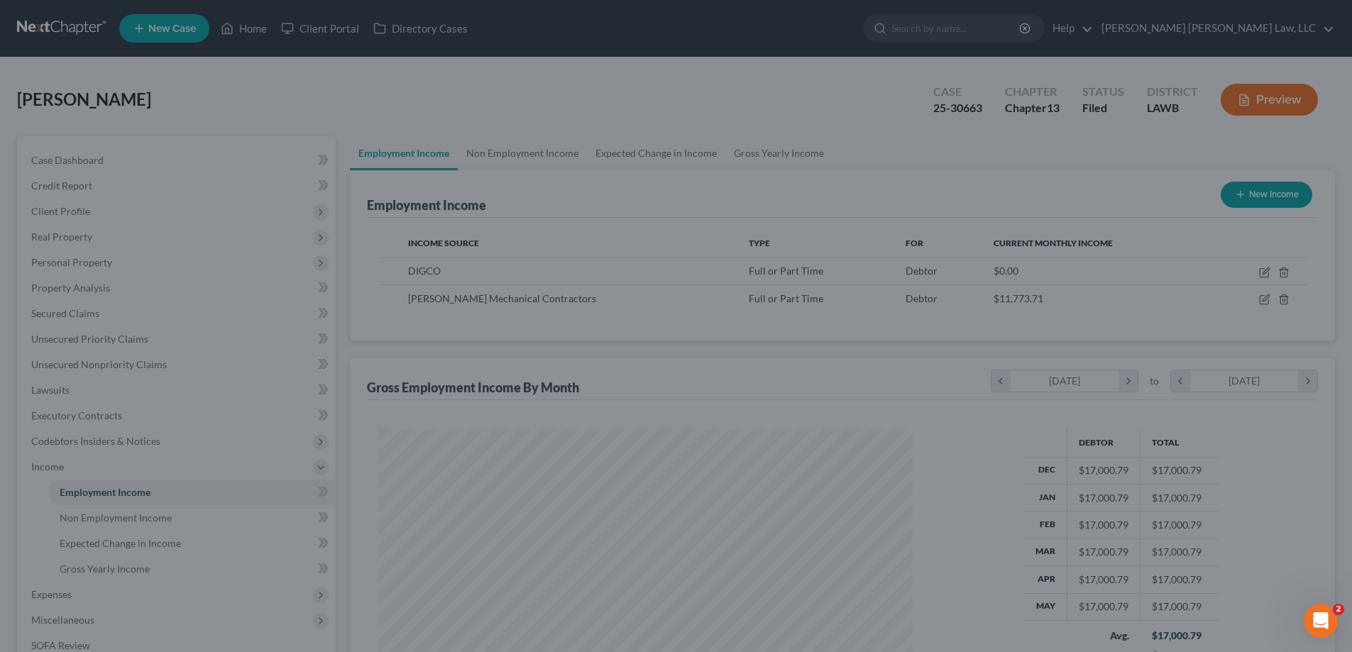
scroll to position [709424, 709131]
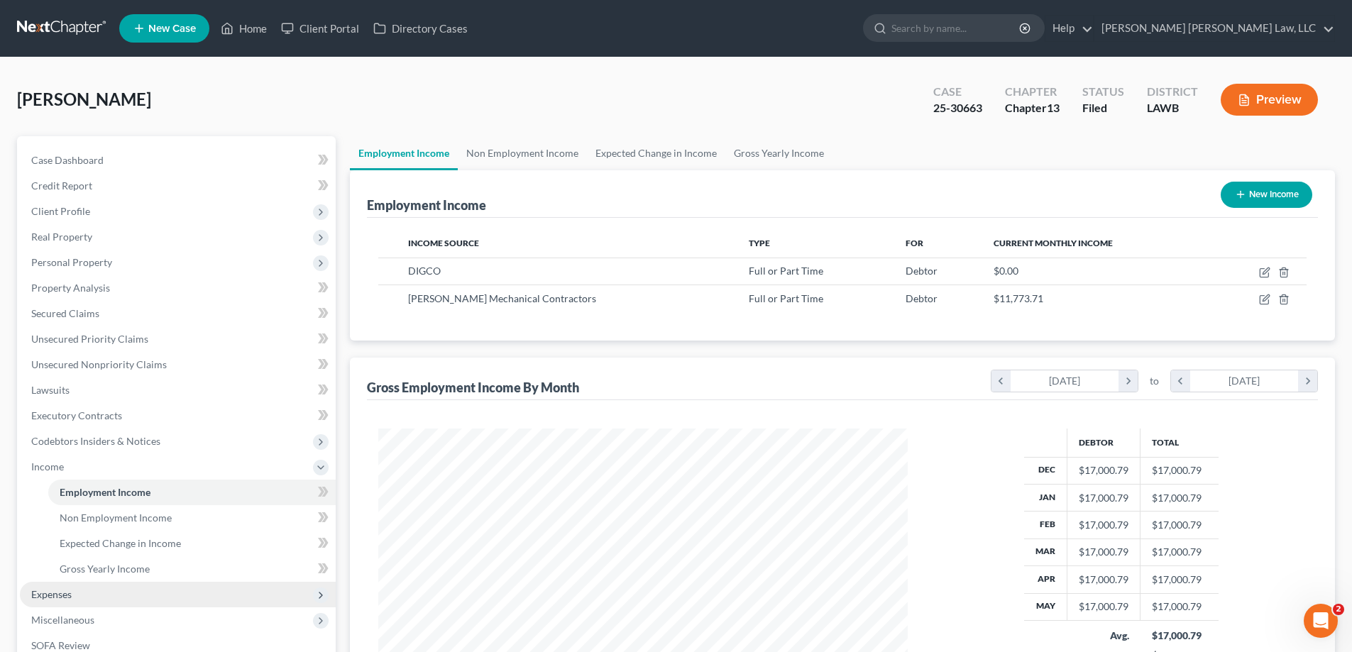
click at [85, 593] on span "Expenses" at bounding box center [178, 595] width 316 height 26
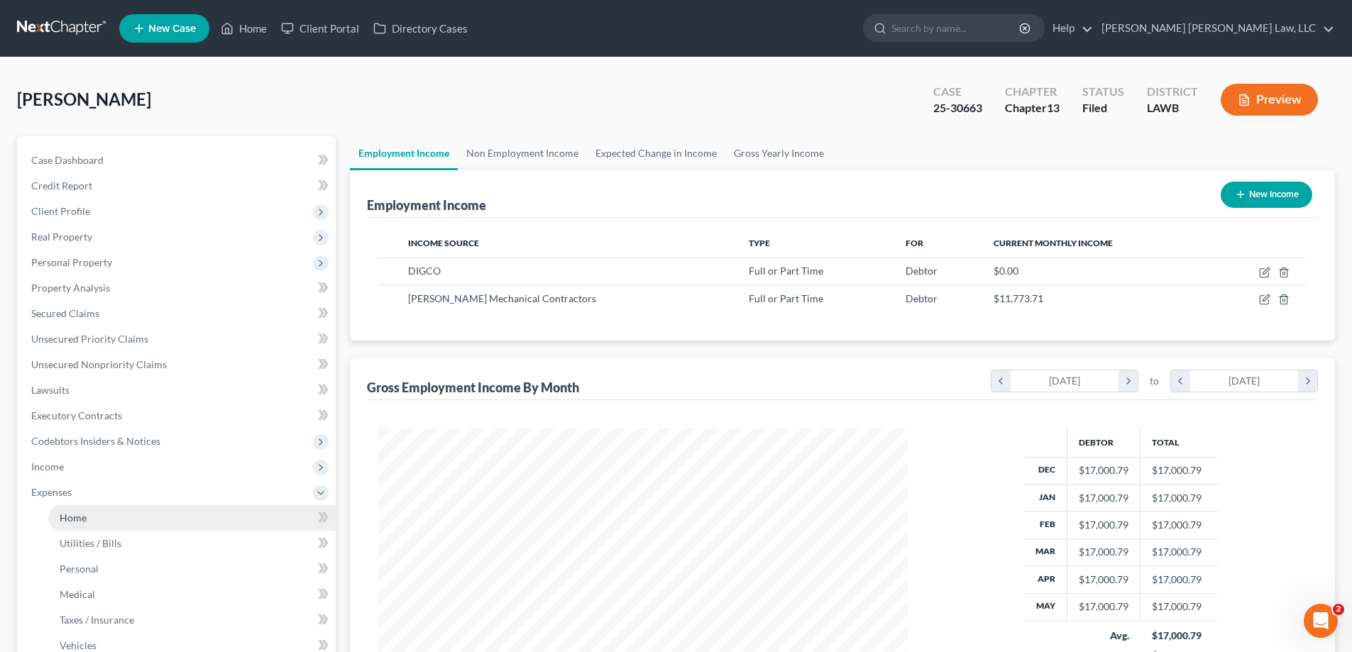
click at [93, 515] on link "Home" at bounding box center [191, 518] width 287 height 26
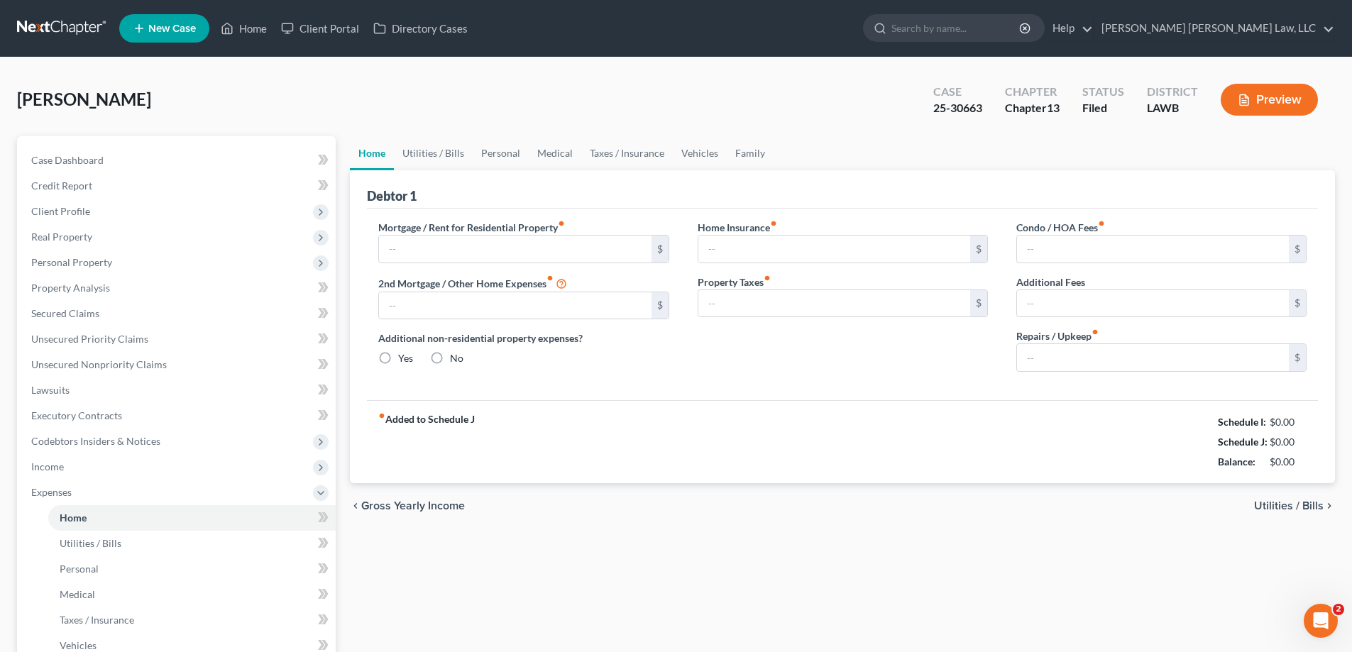
type input "500.00"
type input "0.00"
radio input "true"
type input "0.00"
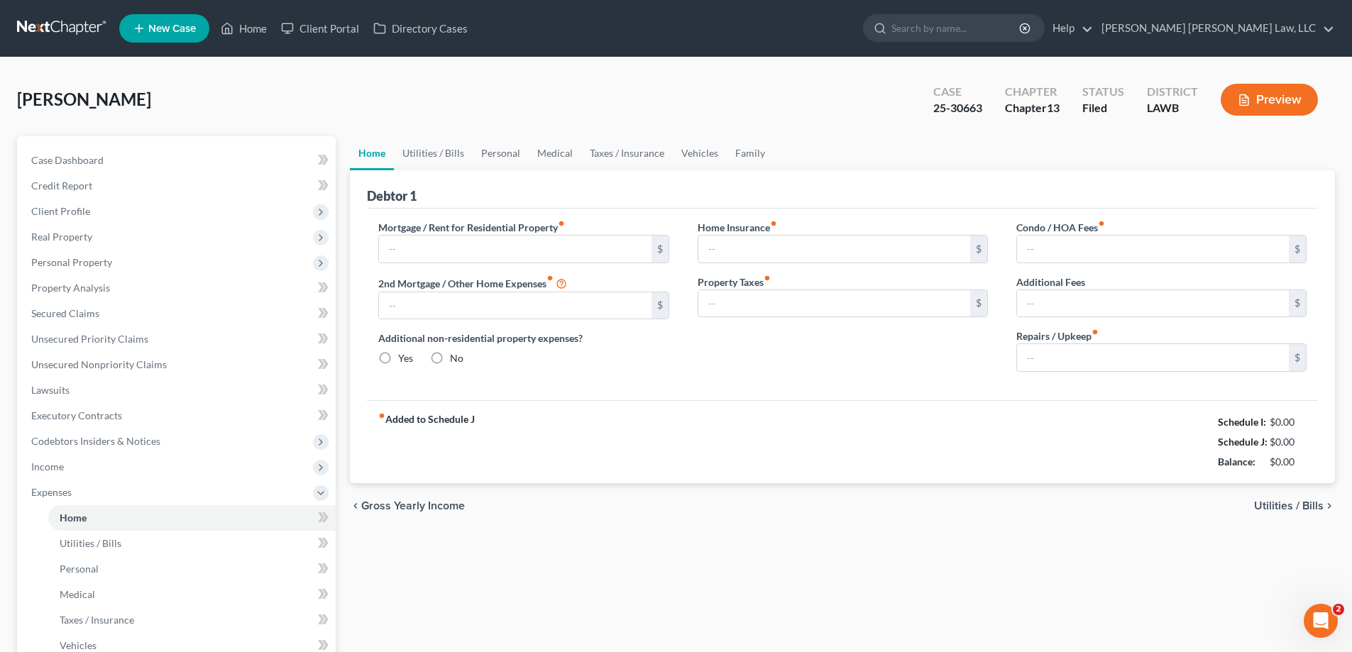
type input "0.00"
click at [613, 547] on div "Home Utilities / Bills Personal Medical Taxes / Insurance Vehicles Family Debto…" at bounding box center [842, 520] width 999 height 769
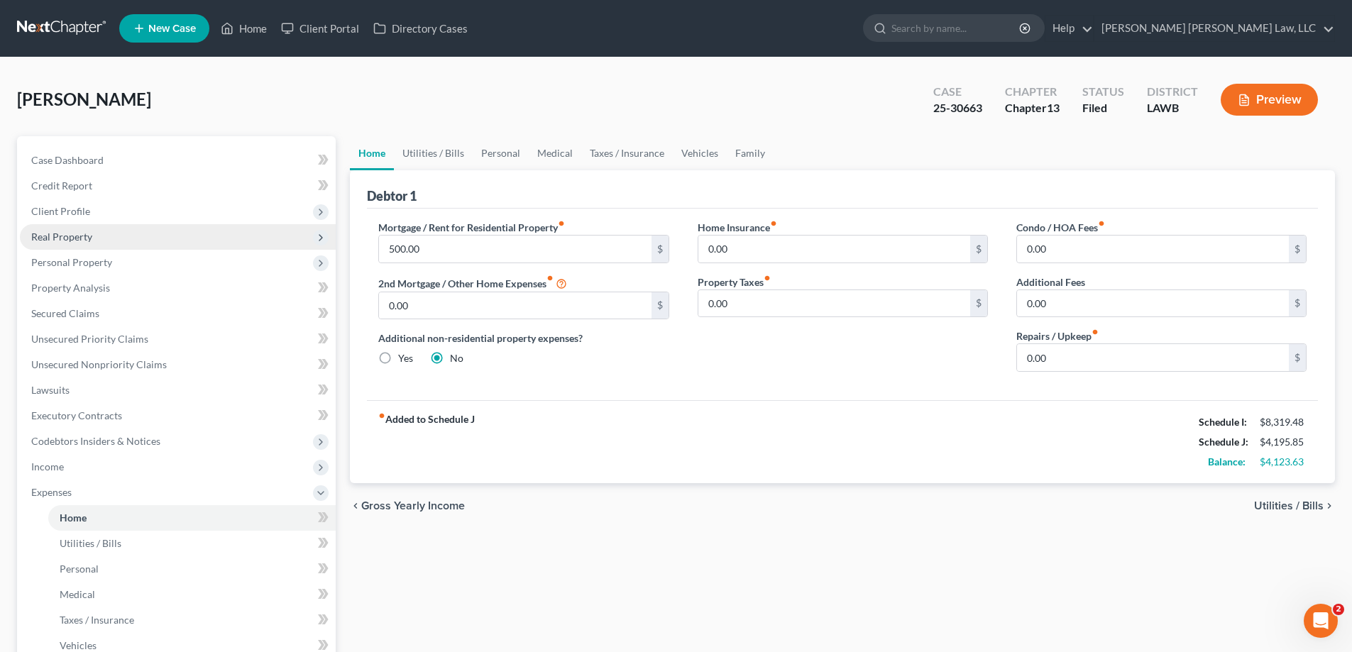
click at [60, 225] on span "Real Property" at bounding box center [178, 237] width 316 height 26
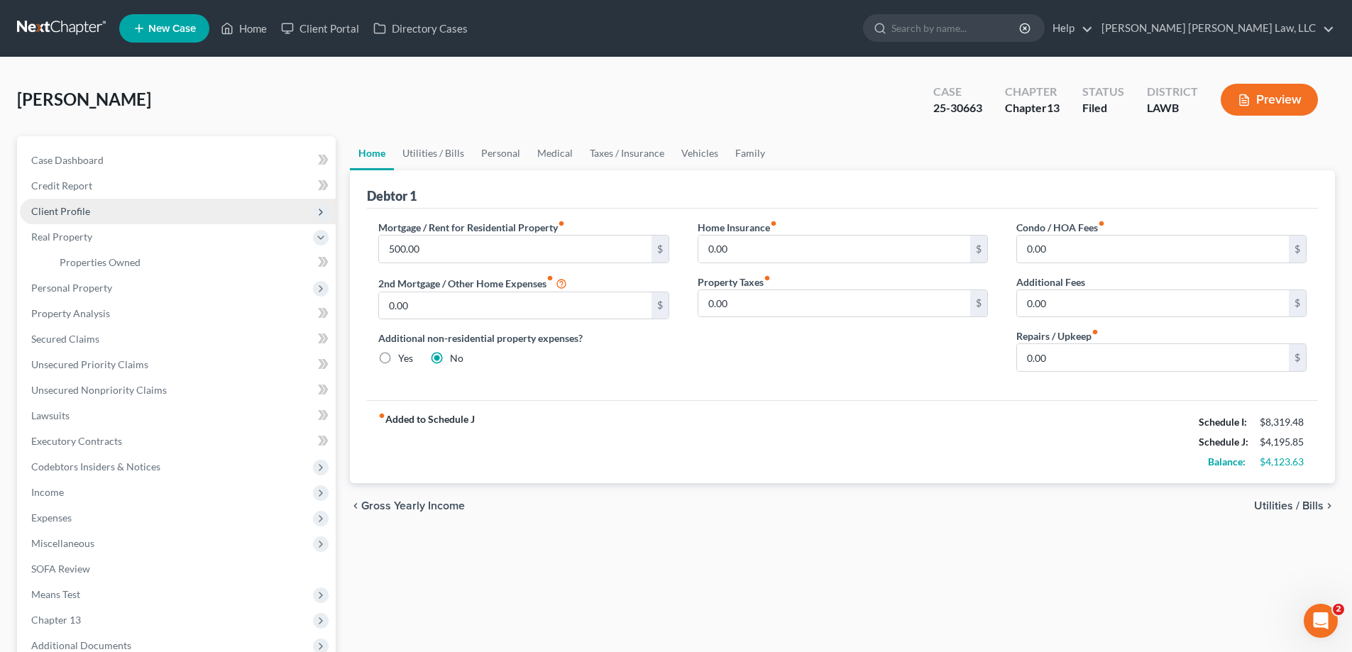
click at [56, 220] on span "Client Profile" at bounding box center [178, 212] width 316 height 26
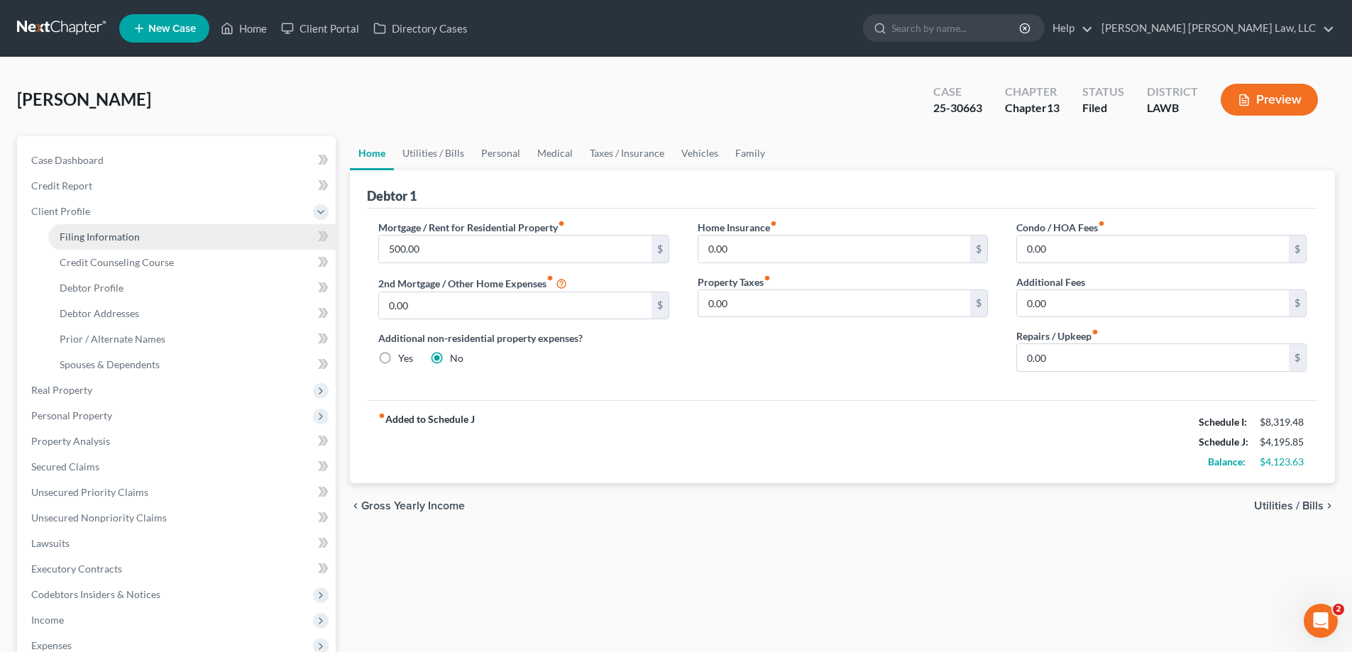
click at [131, 236] on span "Filing Information" at bounding box center [100, 237] width 80 height 12
select select "1"
select select "0"
select select "3"
select select "19"
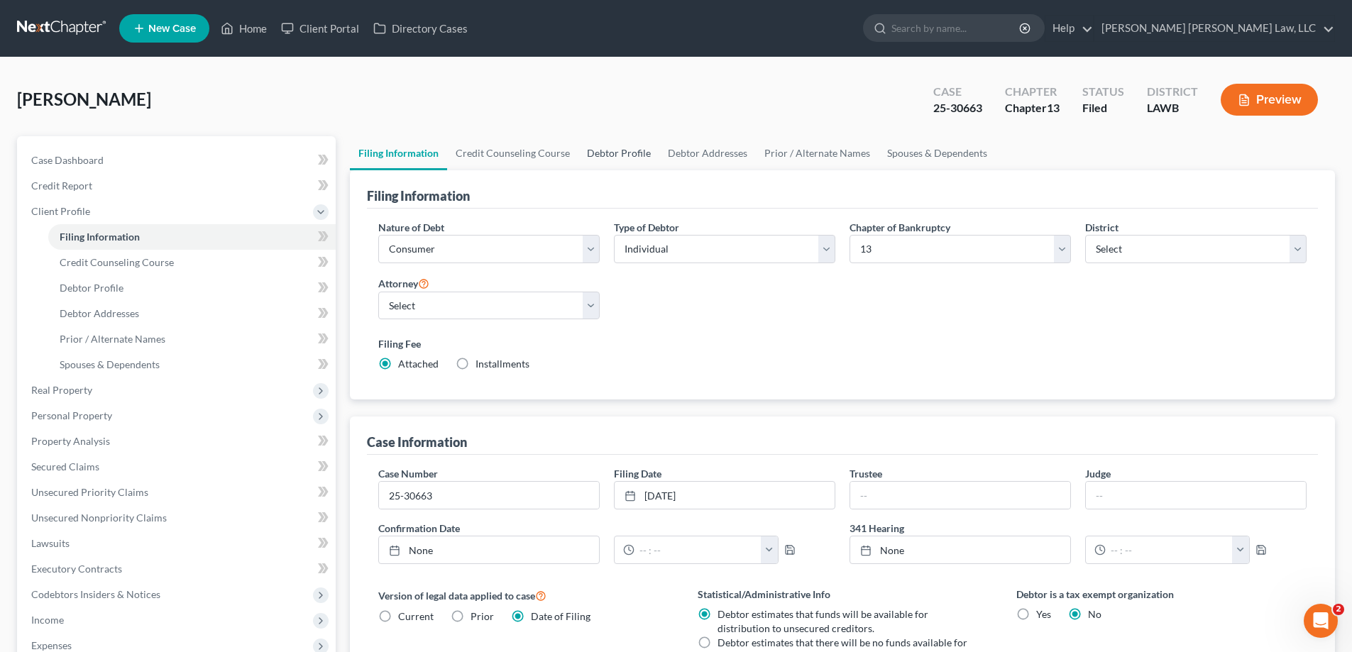
click at [607, 155] on link "Debtor Profile" at bounding box center [618, 153] width 81 height 34
select select "0"
select select "4"
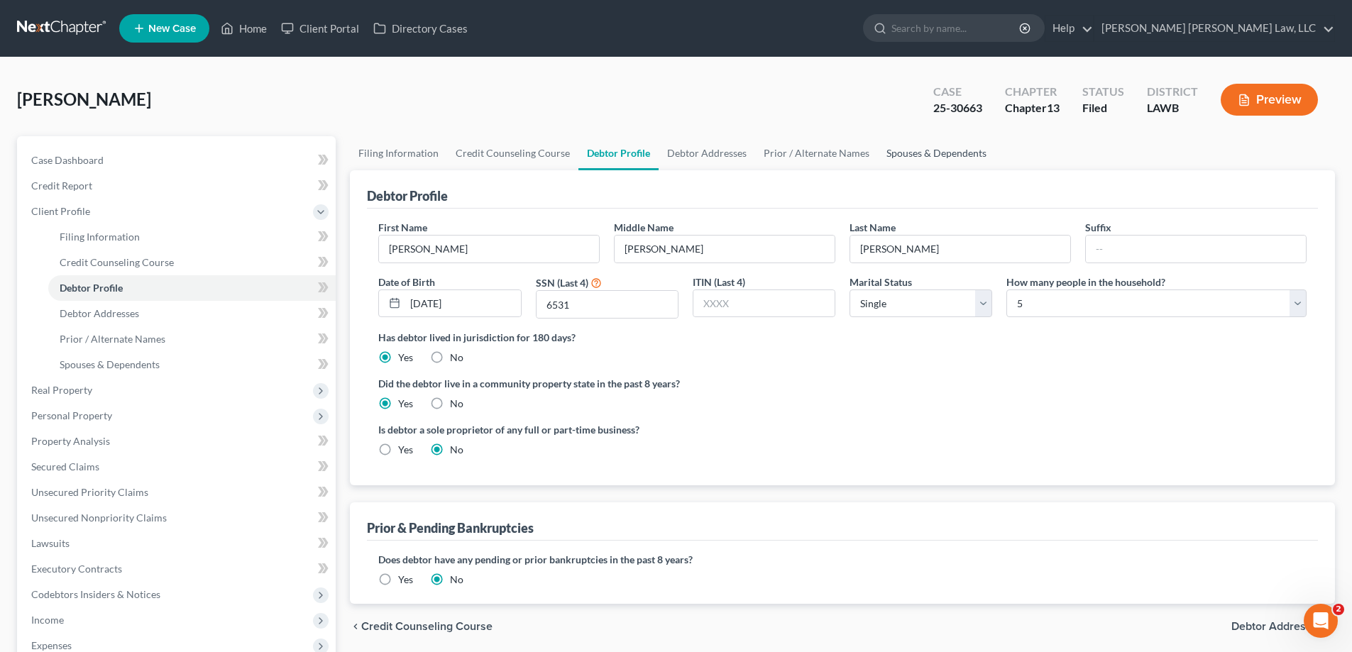
click at [907, 158] on link "Spouses & Dependents" at bounding box center [936, 153] width 117 height 34
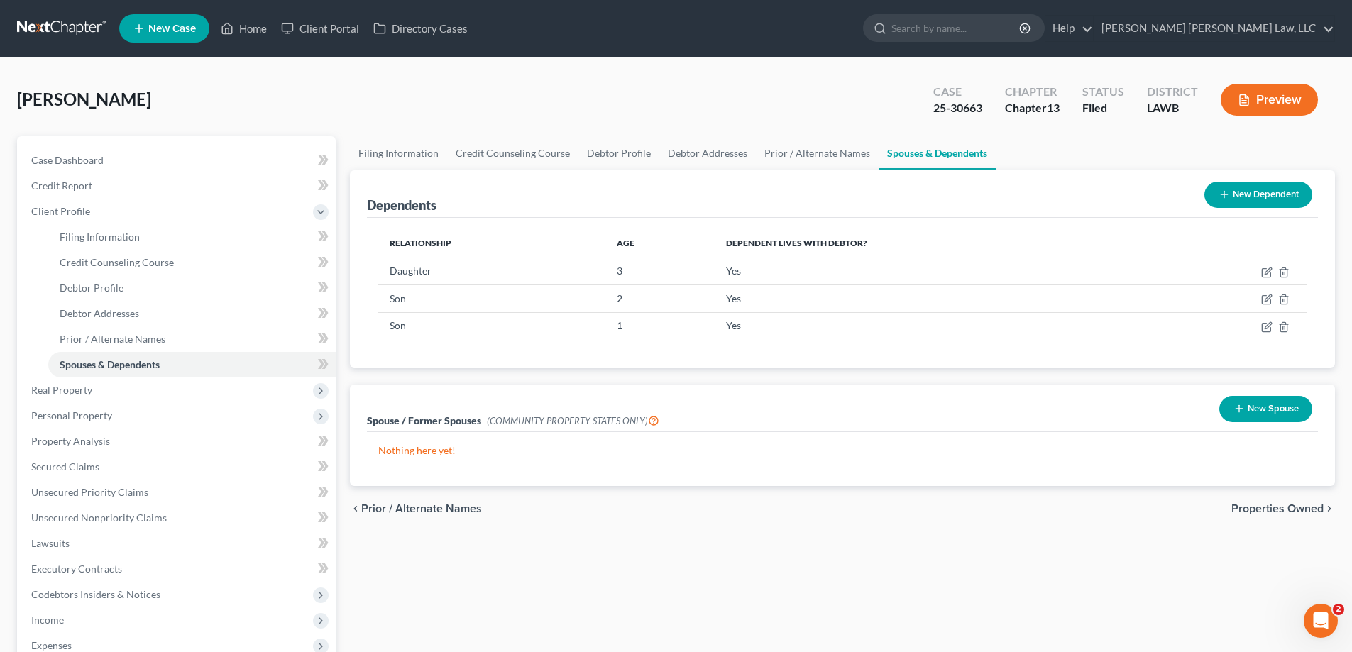
scroll to position [213, 0]
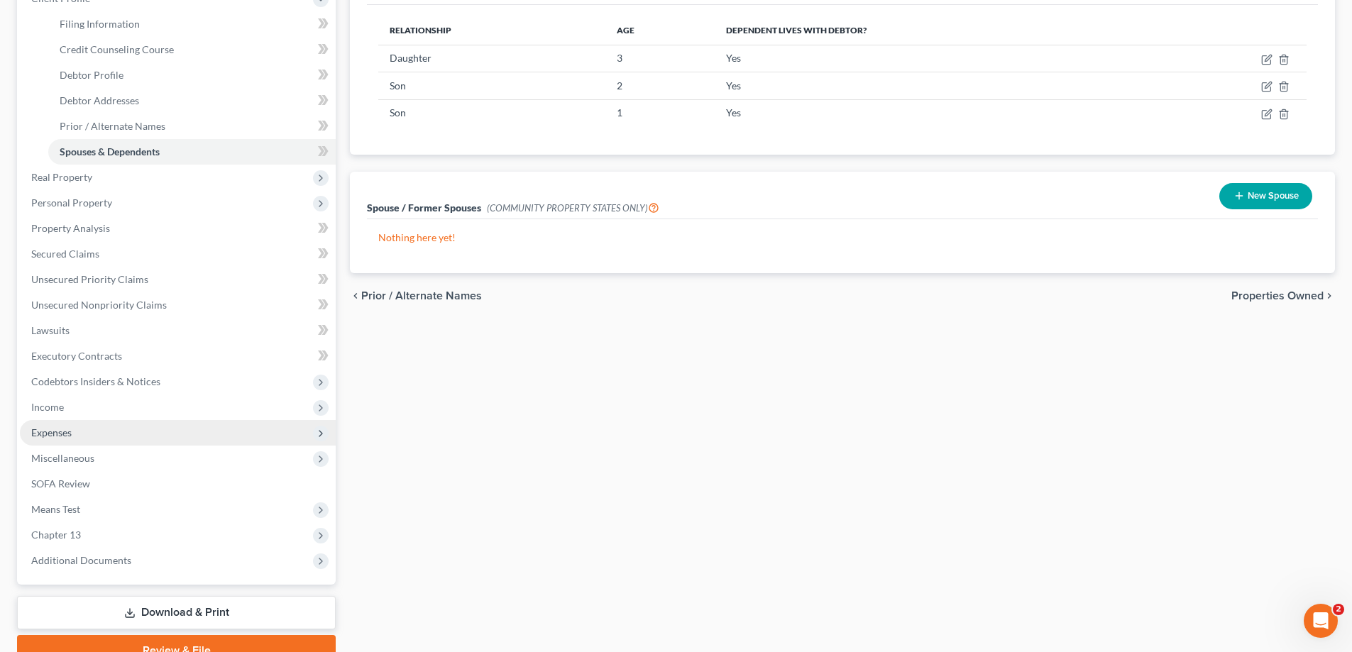
click at [77, 434] on span "Expenses" at bounding box center [178, 433] width 316 height 26
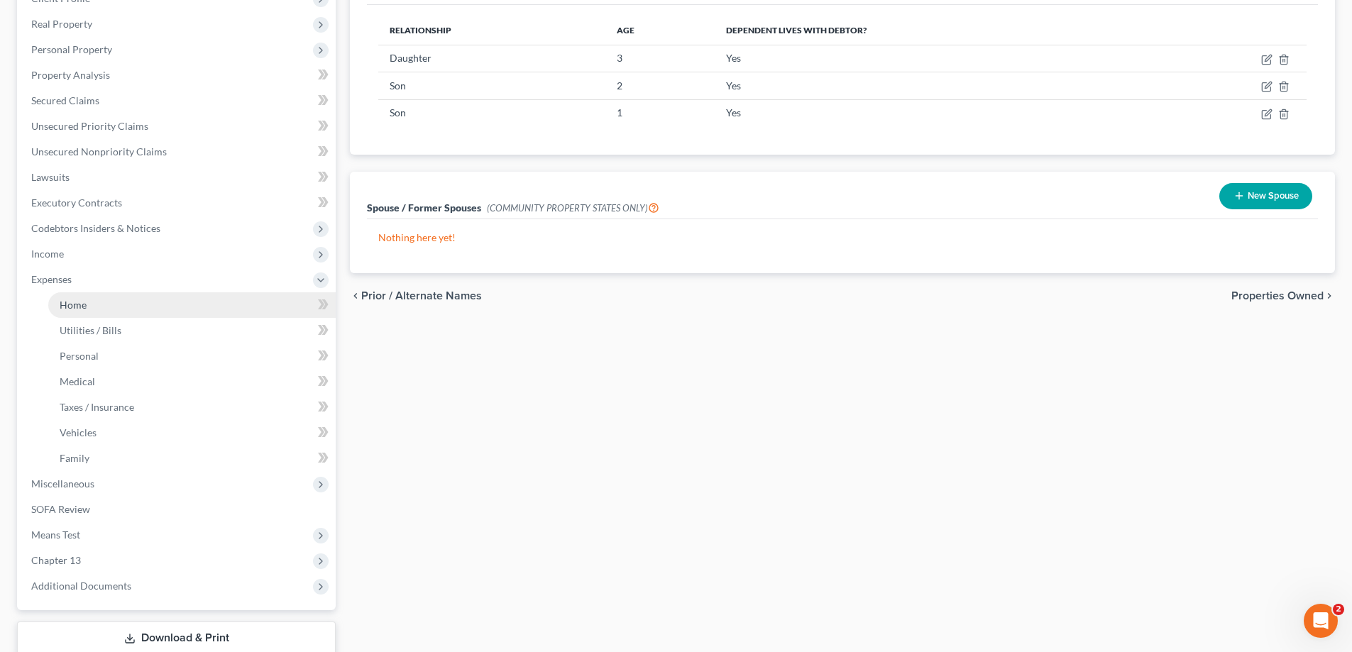
click at [96, 299] on link "Home" at bounding box center [191, 305] width 287 height 26
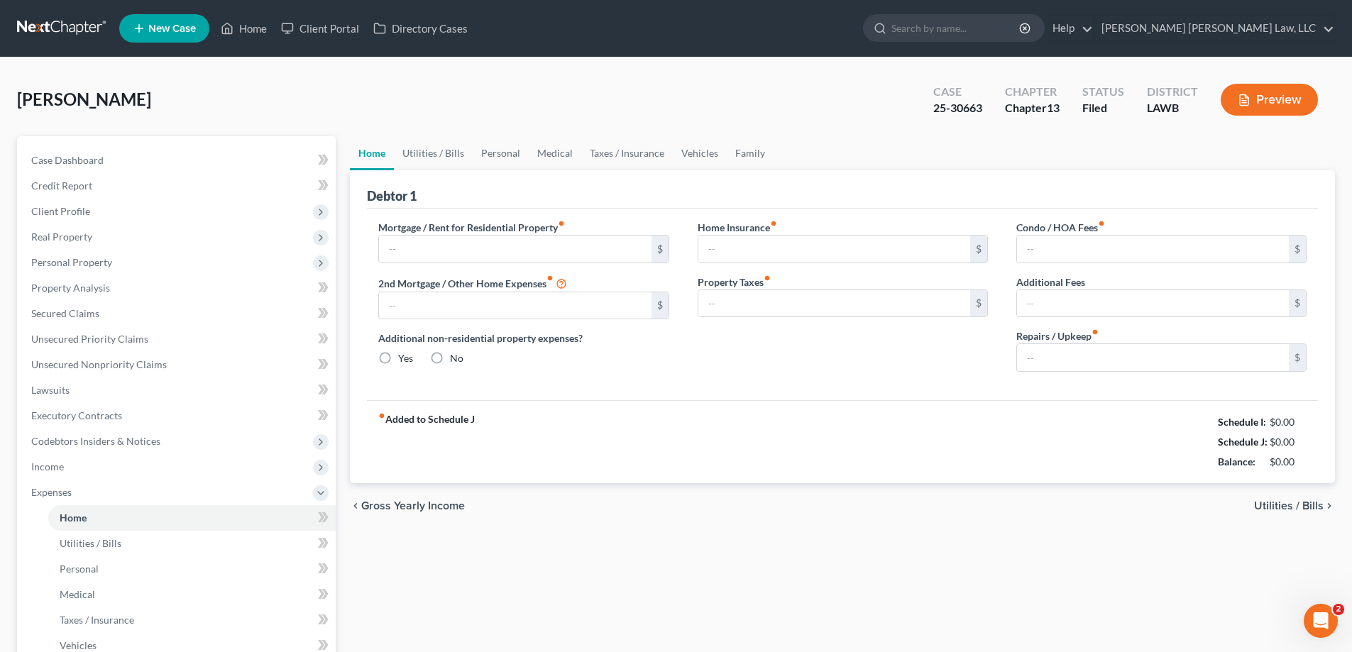
type input "500.00"
type input "0.00"
radio input "true"
type input "0.00"
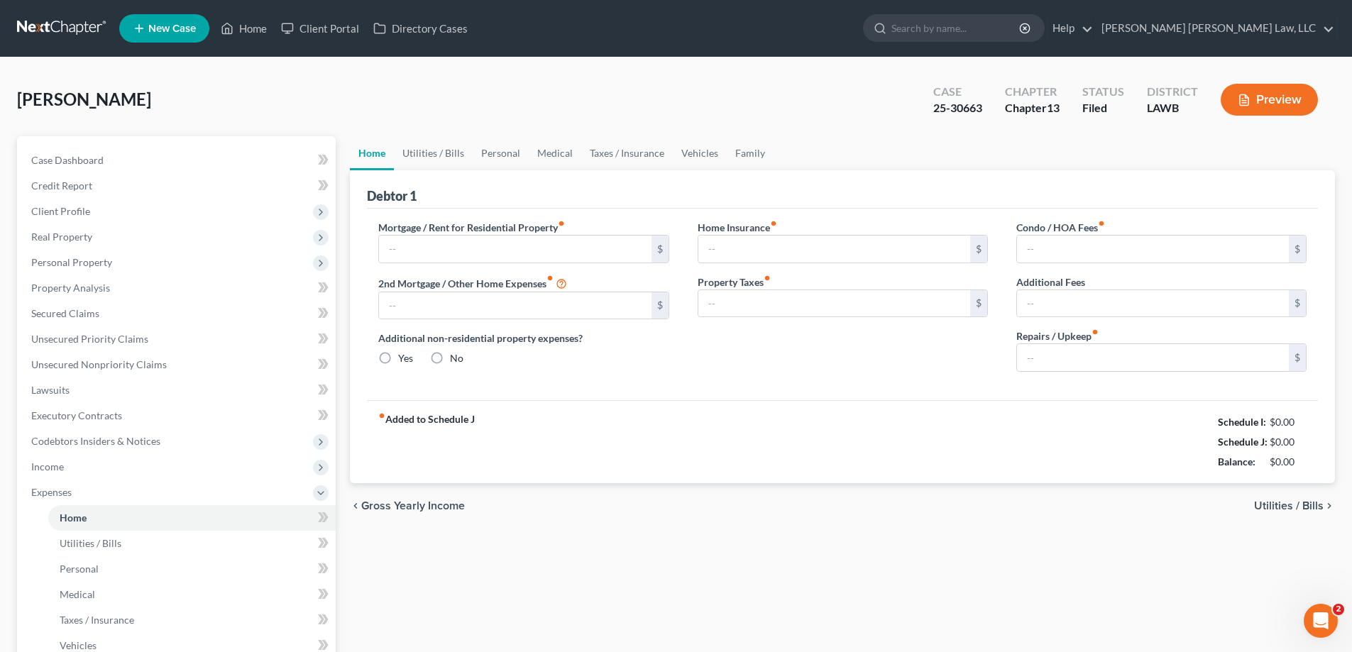
type input "0.00"
click at [489, 170] on div "Debtor 1" at bounding box center [842, 189] width 951 height 38
click at [493, 158] on link "Personal" at bounding box center [501, 153] width 56 height 34
